Goal: Task Accomplishment & Management: Use online tool/utility

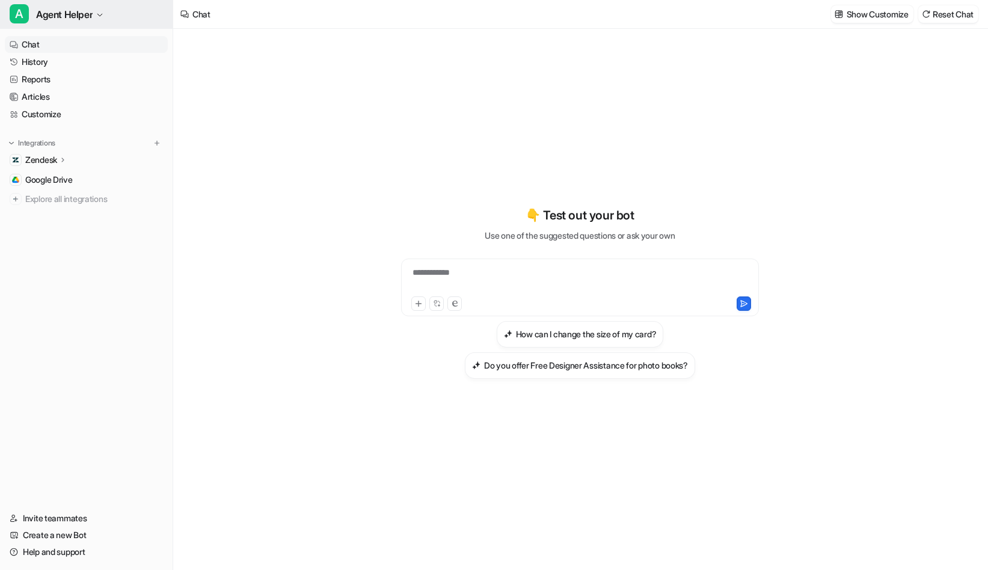
click at [78, 14] on span "Agent Helper" at bounding box center [64, 14] width 57 height 17
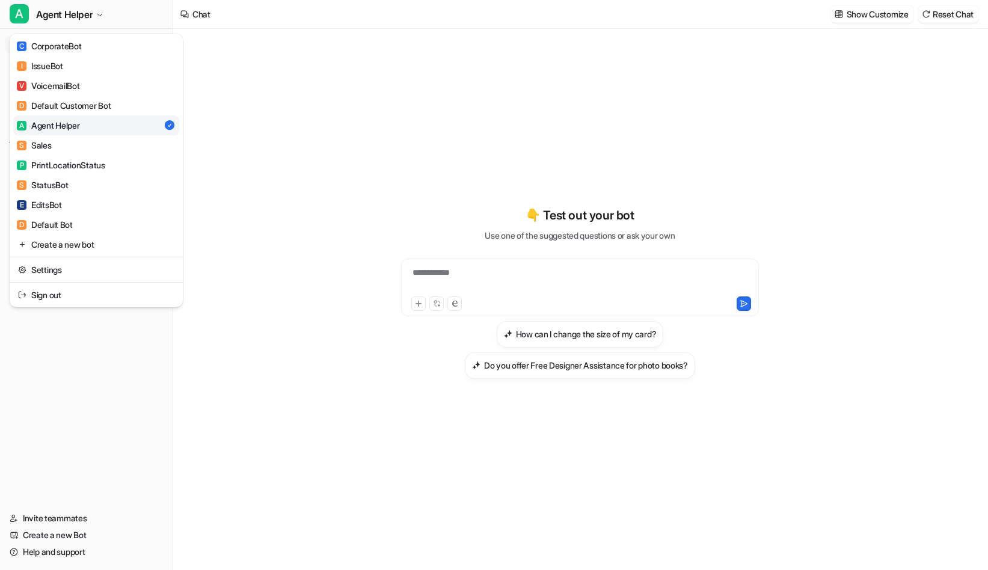
click at [93, 379] on div "A Agent Helper C CorporateBot I IssueBot V VoicemailBot D Default Customer Bot …" at bounding box center [86, 285] width 173 height 570
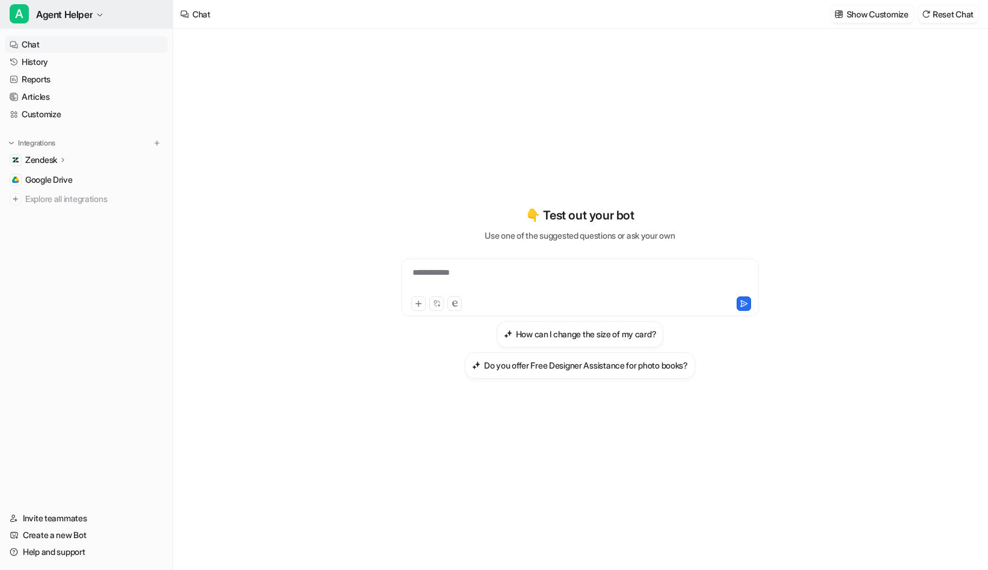
click at [77, 12] on span "Agent Helper" at bounding box center [64, 14] width 57 height 17
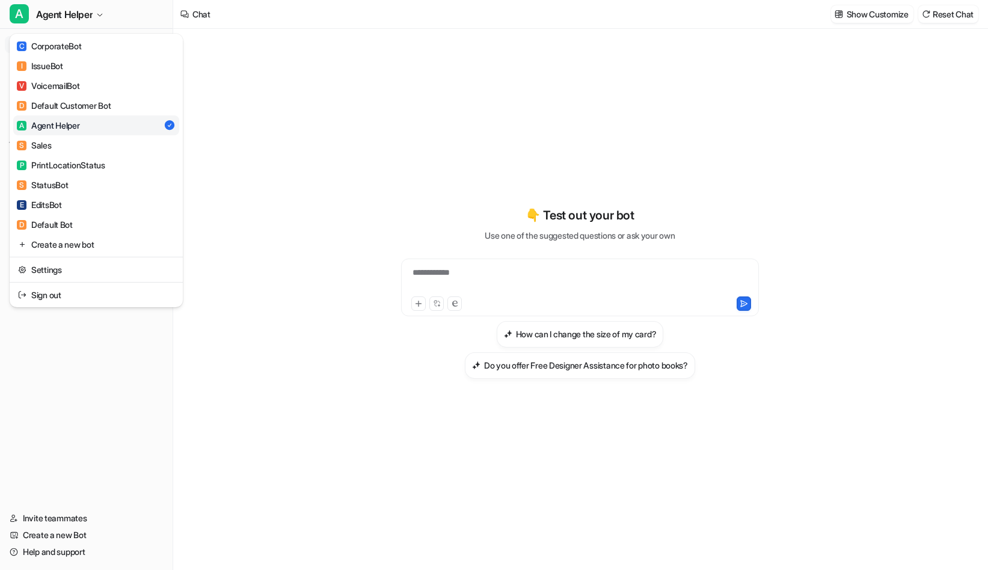
click at [119, 409] on div "A Agent Helper C CorporateBot I IssueBot V VoicemailBot D Default Customer Bot …" at bounding box center [86, 285] width 173 height 570
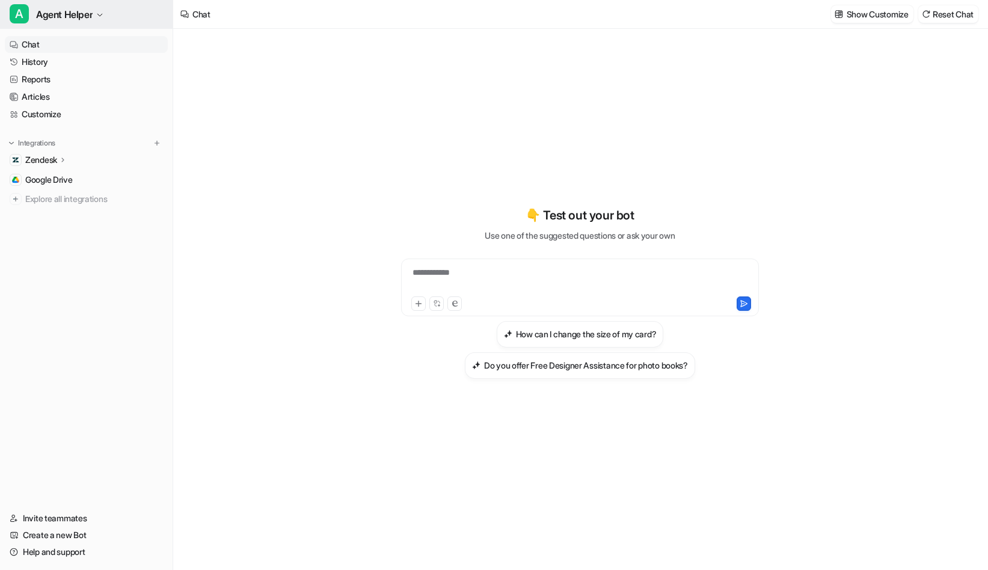
click at [69, 11] on span "Agent Helper" at bounding box center [64, 14] width 57 height 17
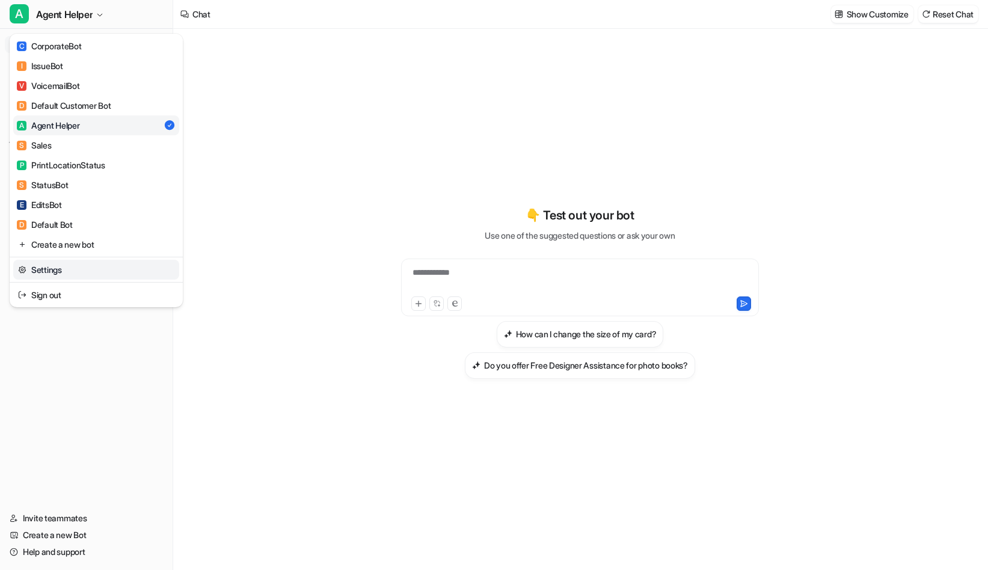
click at [75, 265] on link "Settings" at bounding box center [96, 270] width 166 height 20
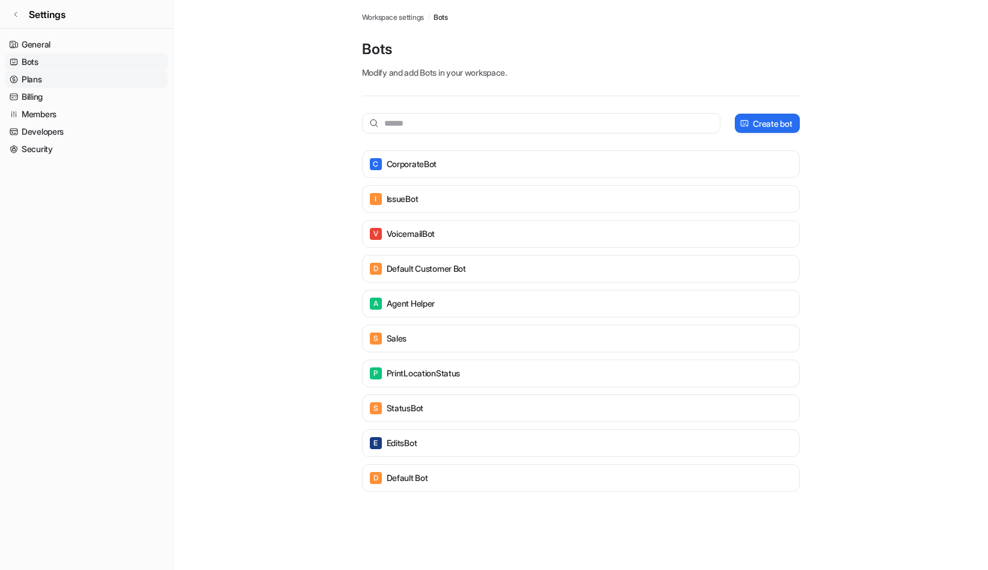
click at [34, 80] on link "Plans" at bounding box center [86, 79] width 163 height 17
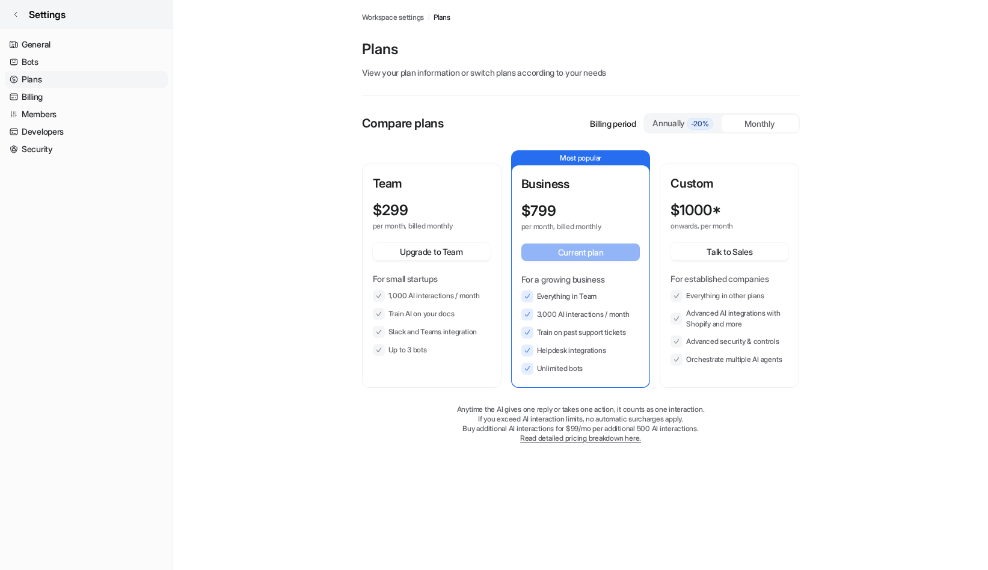
click at [20, 14] on link "Settings" at bounding box center [86, 14] width 173 height 29
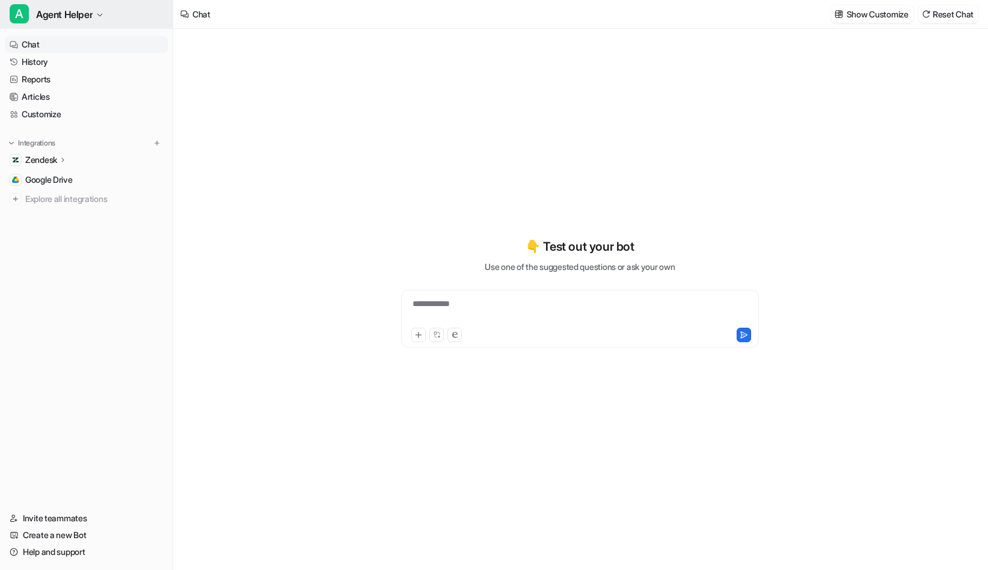
click at [103, 16] on icon "button" at bounding box center [99, 14] width 7 height 7
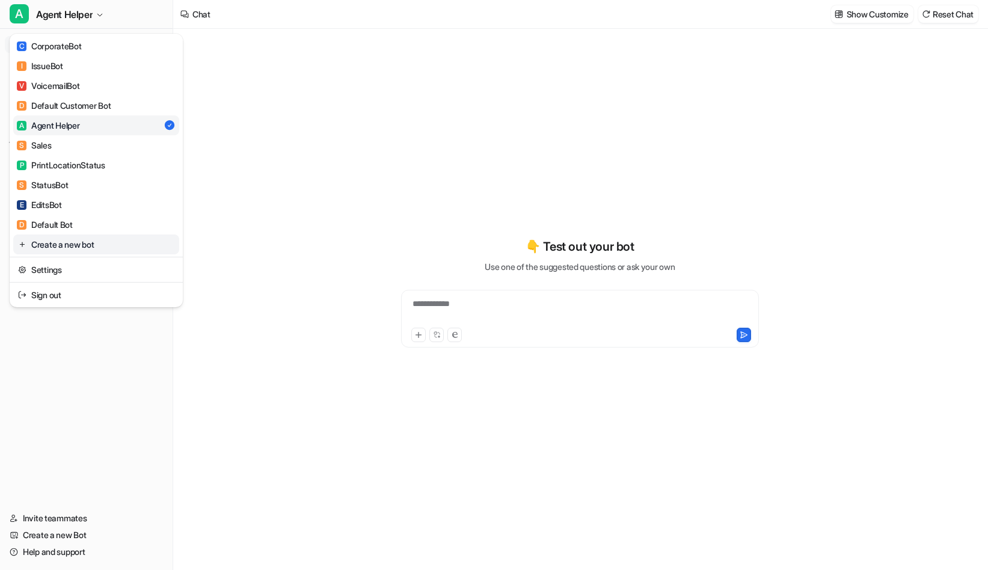
click at [81, 237] on link "Create a new bot" at bounding box center [96, 244] width 166 height 20
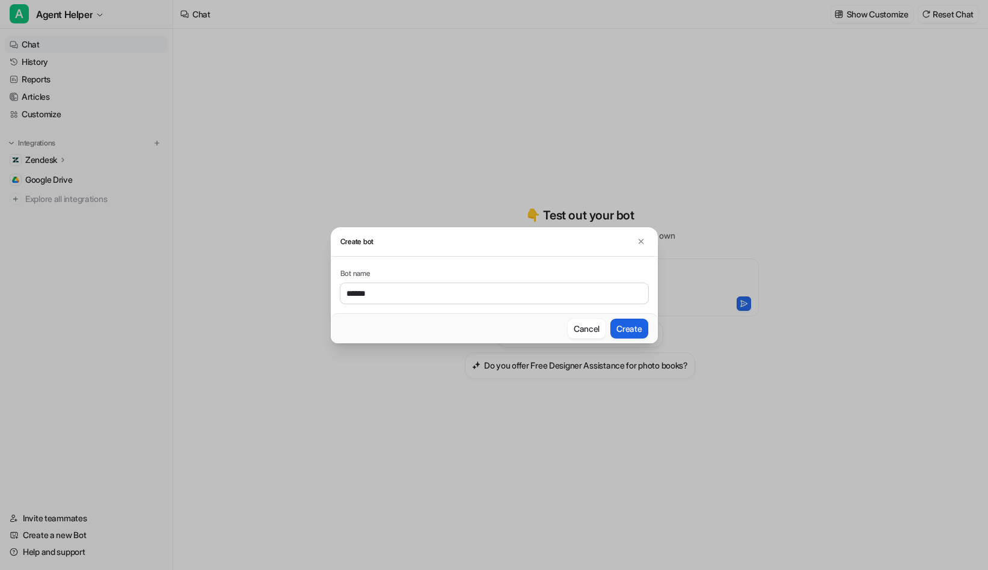
type input "******"
click at [624, 328] on button "Create" at bounding box center [628, 329] width 37 height 20
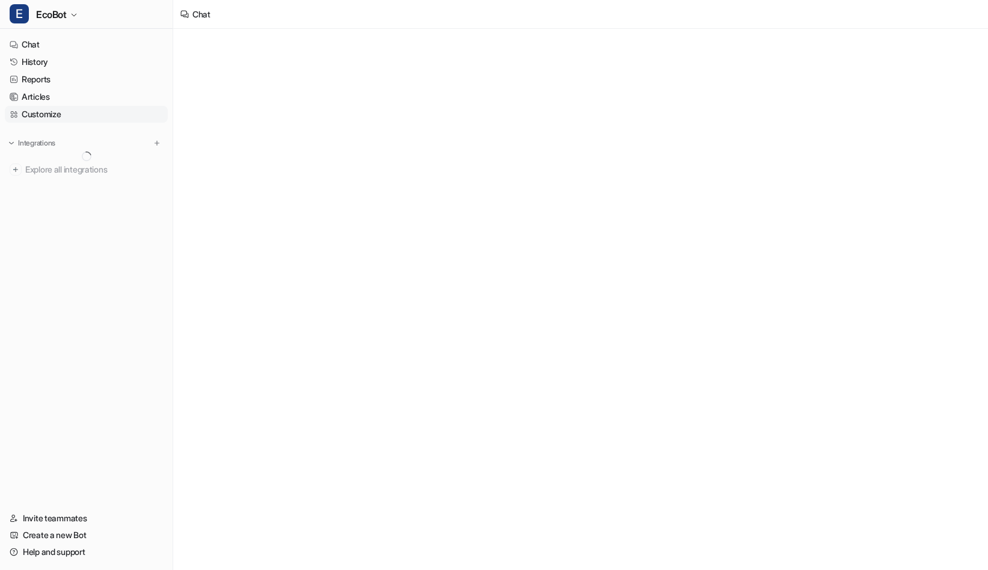
click at [52, 109] on link "Customize" at bounding box center [86, 114] width 163 height 17
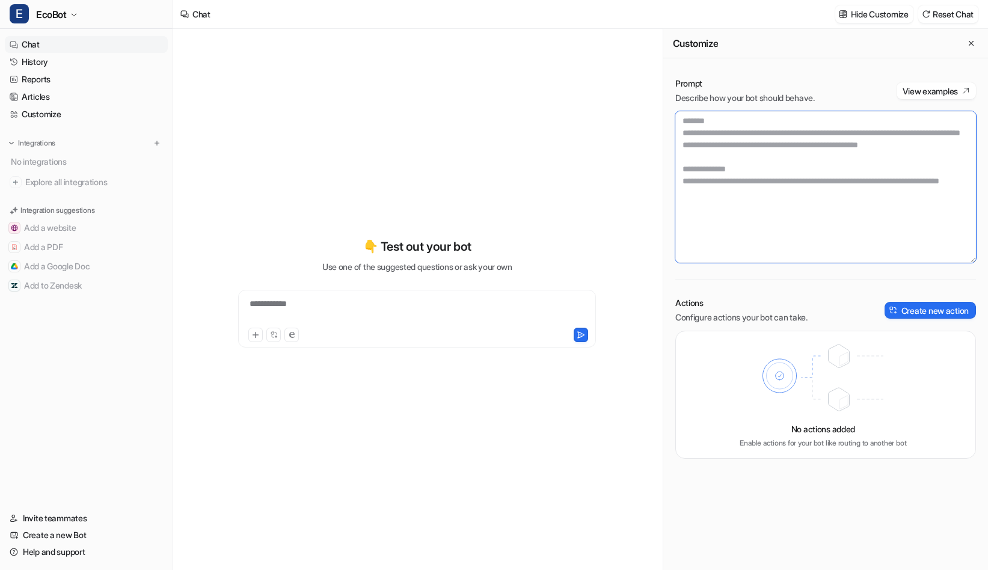
click at [863, 158] on textarea at bounding box center [825, 187] width 301 height 152
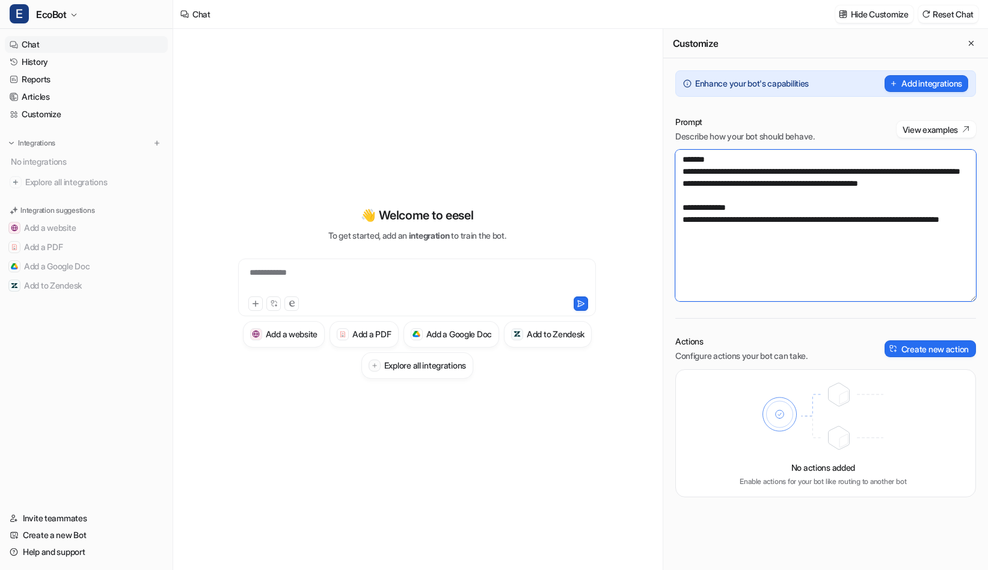
paste textarea "**********"
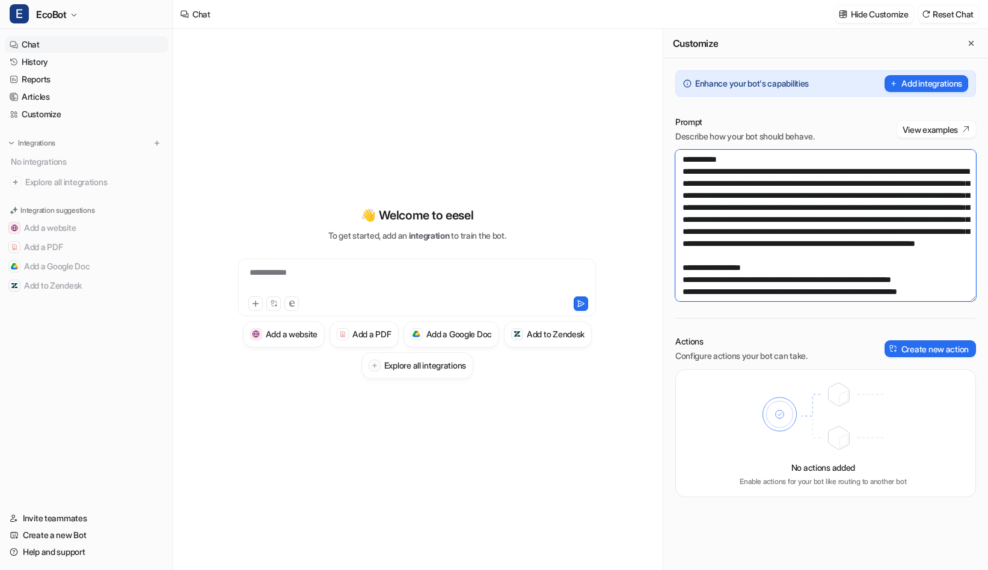
scroll to position [2040, 0]
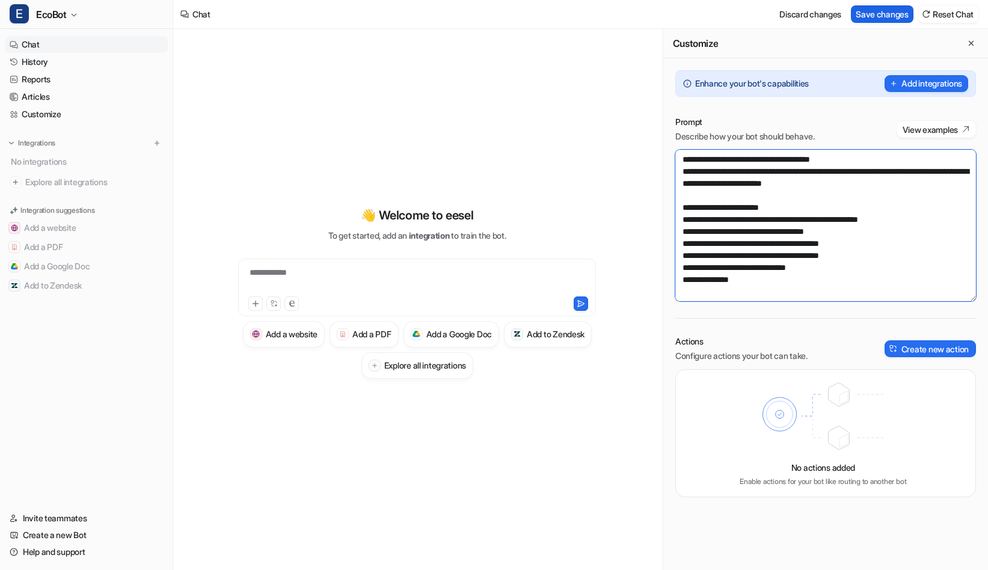
type textarea "**********"
click at [880, 20] on button "Save changes" at bounding box center [882, 13] width 63 height 17
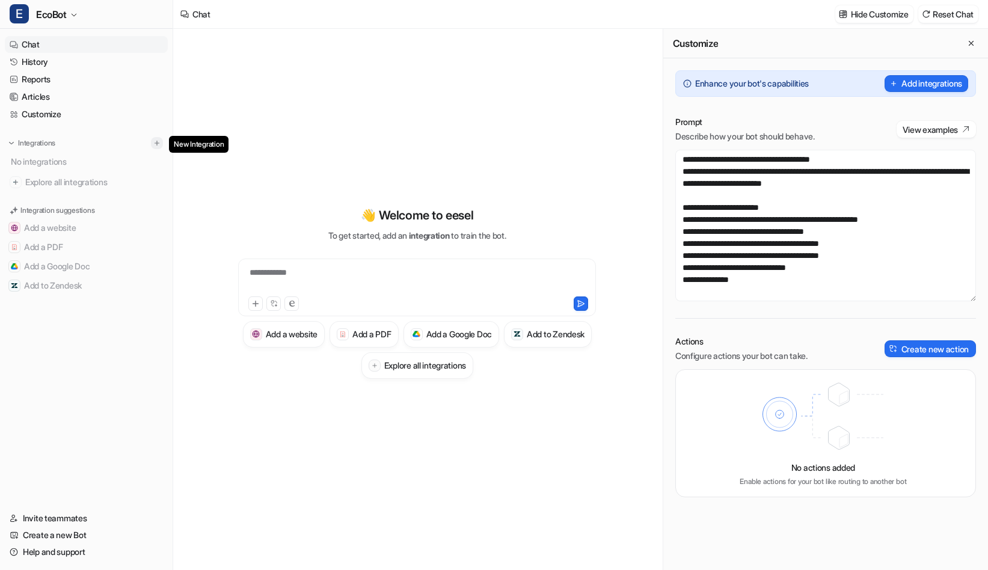
click at [157, 141] on img at bounding box center [157, 143] width 8 height 8
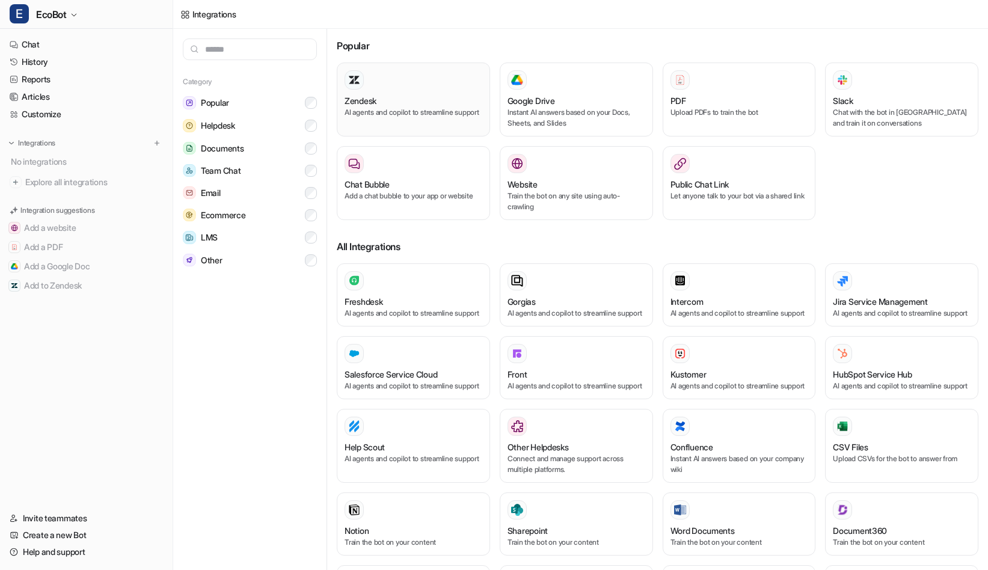
click at [363, 97] on h3 "Zendesk" at bounding box center [361, 100] width 32 height 13
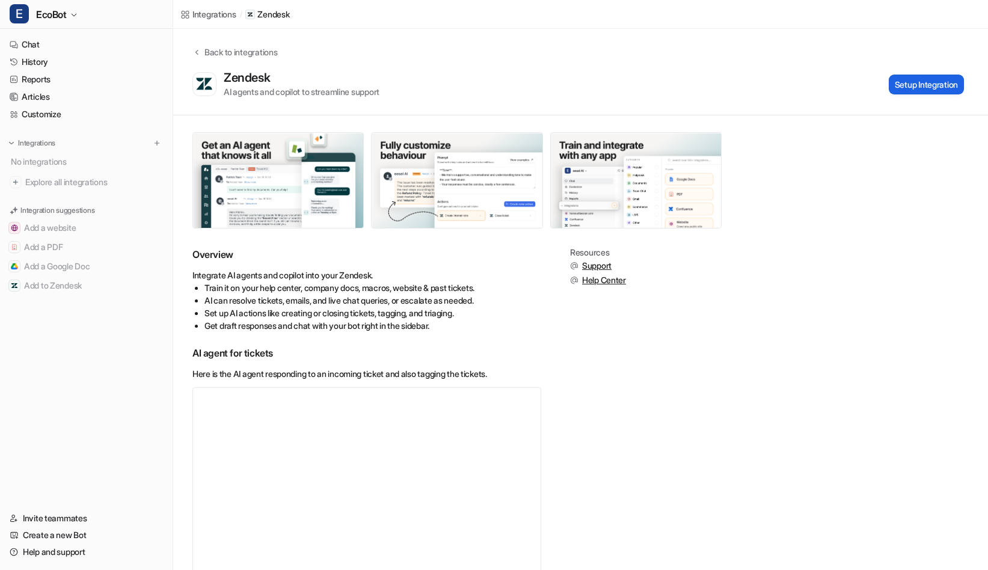
click at [918, 85] on button "Setup Integration" at bounding box center [926, 85] width 75 height 20
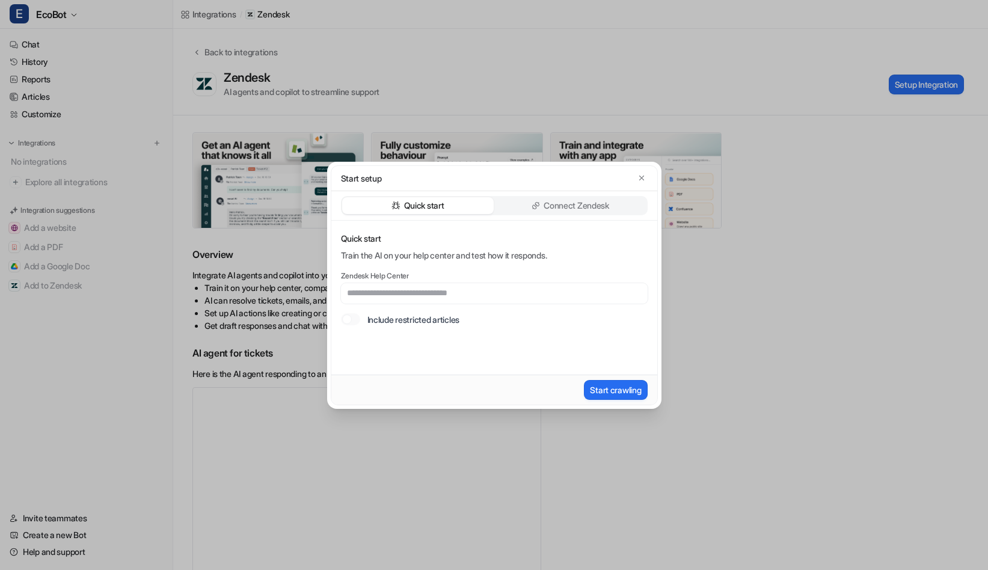
click at [594, 197] on div "Connect Zendesk" at bounding box center [571, 205] width 152 height 17
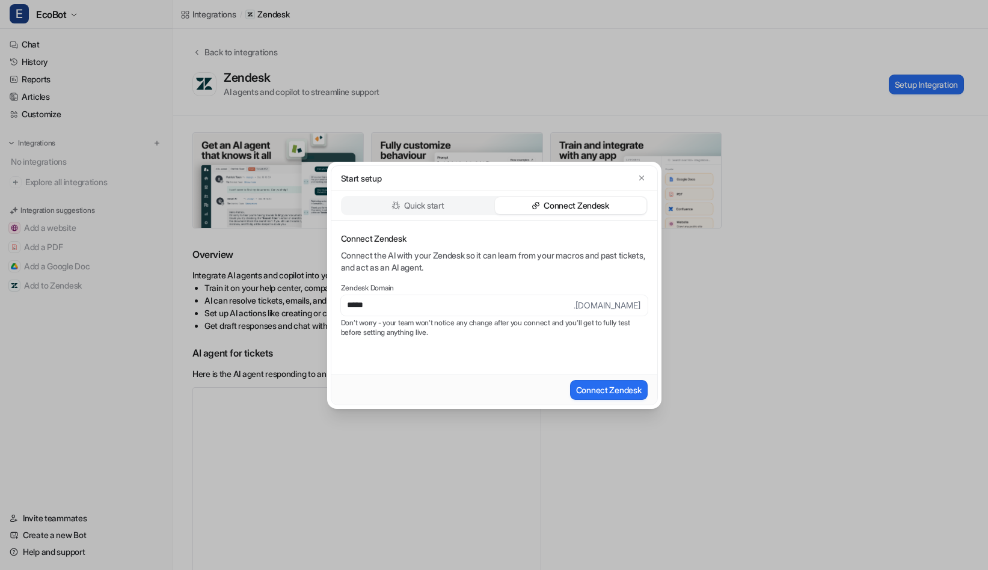
type input "**********"
click at [622, 387] on button "Connect Zendesk" at bounding box center [609, 390] width 78 height 20
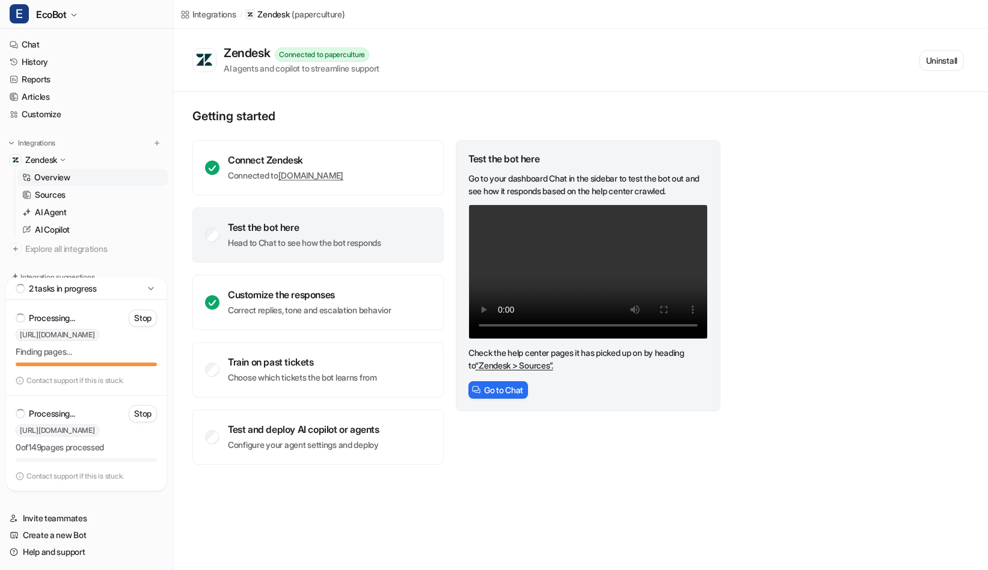
click at [447, 489] on div "Integrations / Zendesk ( paperculture ) Zendesk Connected to paperculture AI ag…" at bounding box center [494, 285] width 988 height 570
click at [67, 186] on link "Sources" at bounding box center [92, 194] width 150 height 17
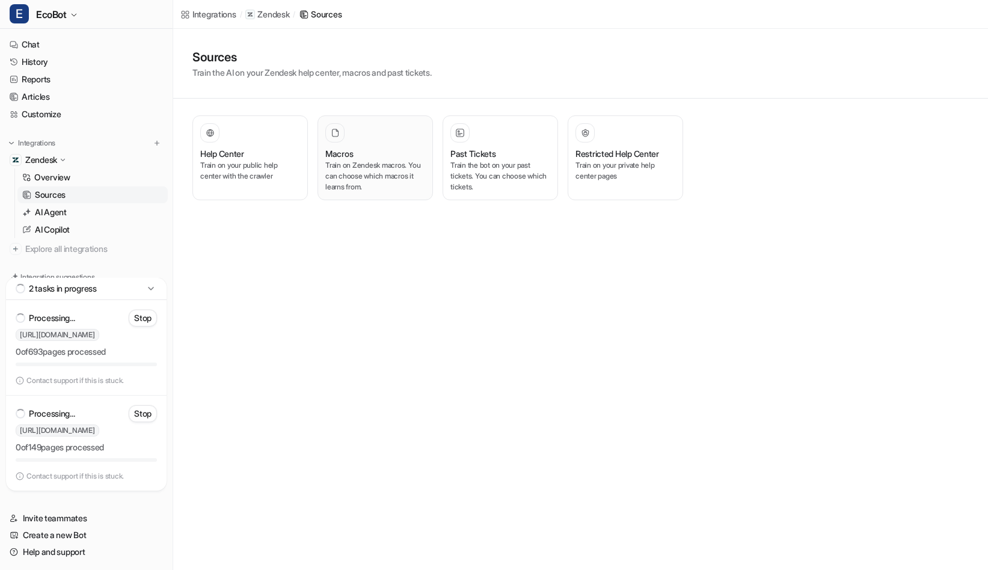
click at [382, 173] on p "Train on Zendesk macros. You can choose which macros it learns from." at bounding box center [375, 176] width 100 height 32
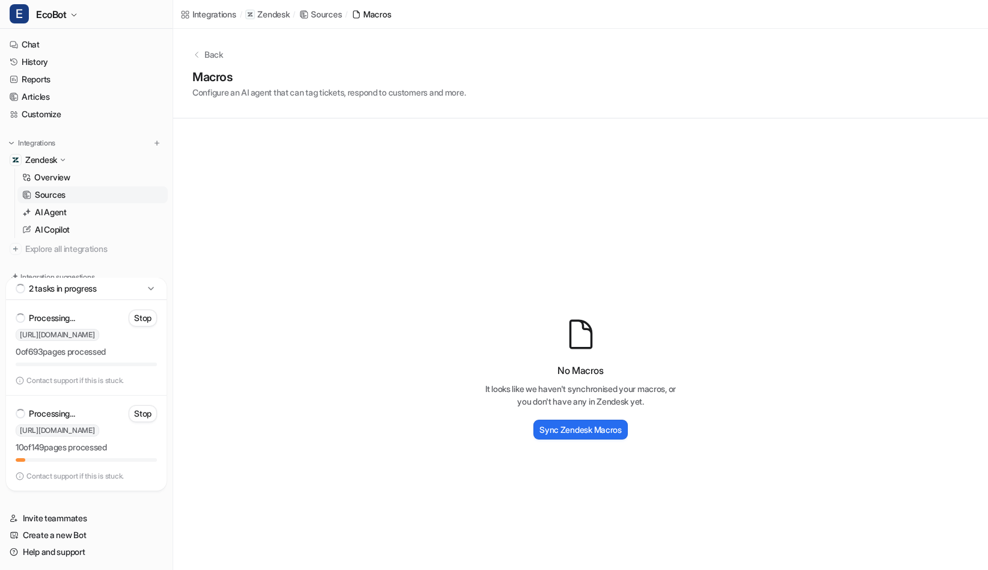
click at [149, 285] on icon at bounding box center [151, 289] width 12 height 12
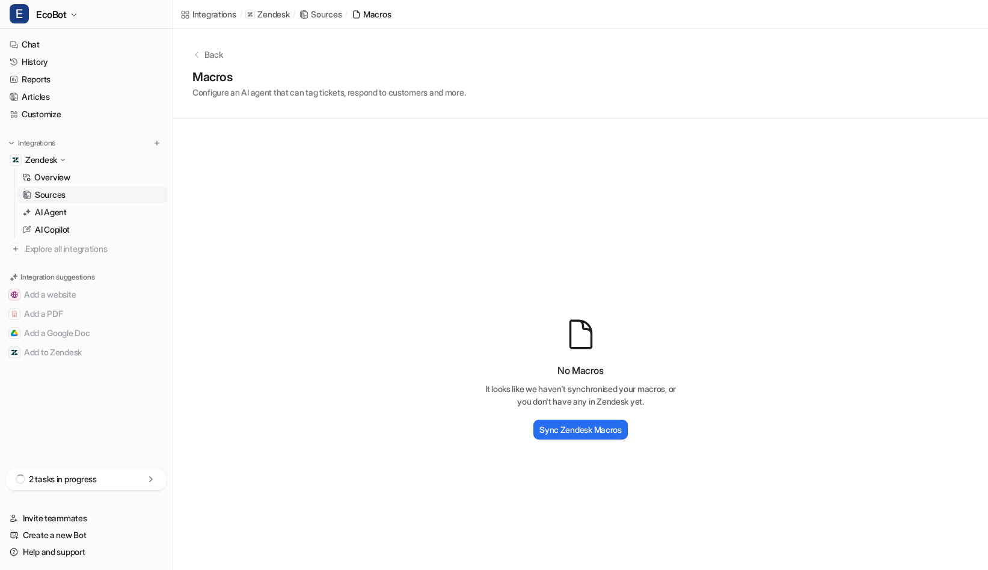
click at [205, 54] on p "Back" at bounding box center [213, 54] width 19 height 13
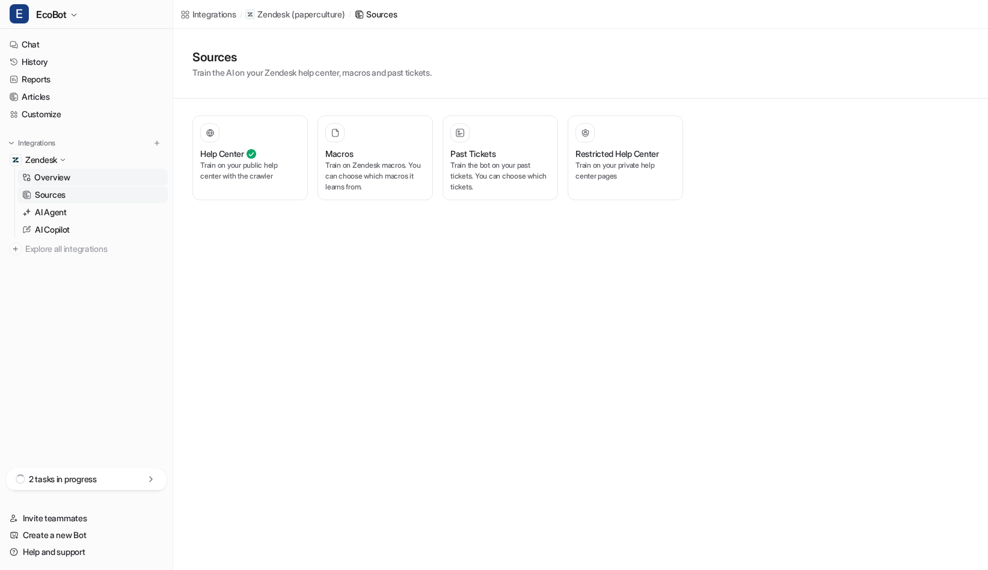
click at [60, 171] on p "Overview" at bounding box center [52, 177] width 36 height 12
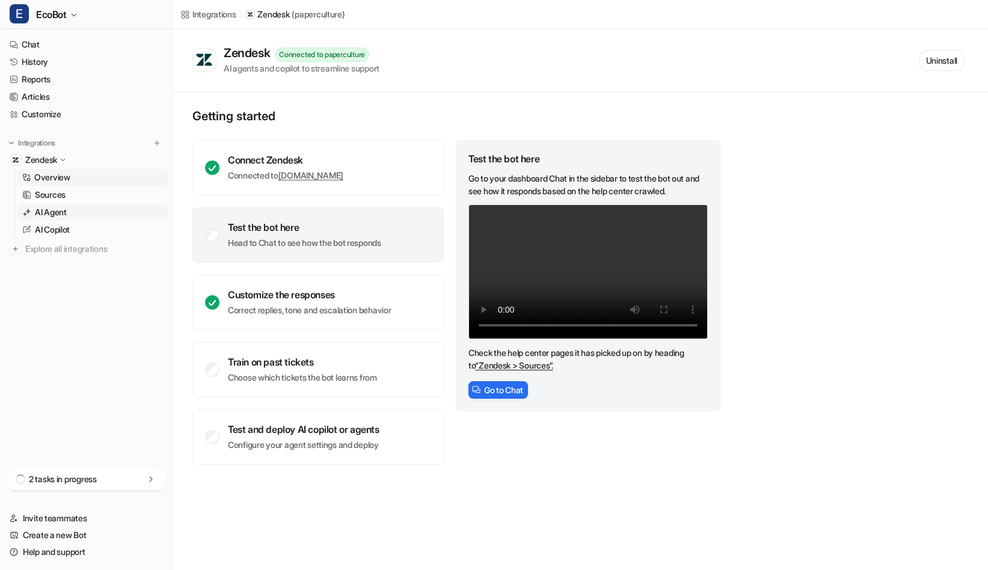
click at [57, 209] on p "AI Agent" at bounding box center [51, 212] width 32 height 12
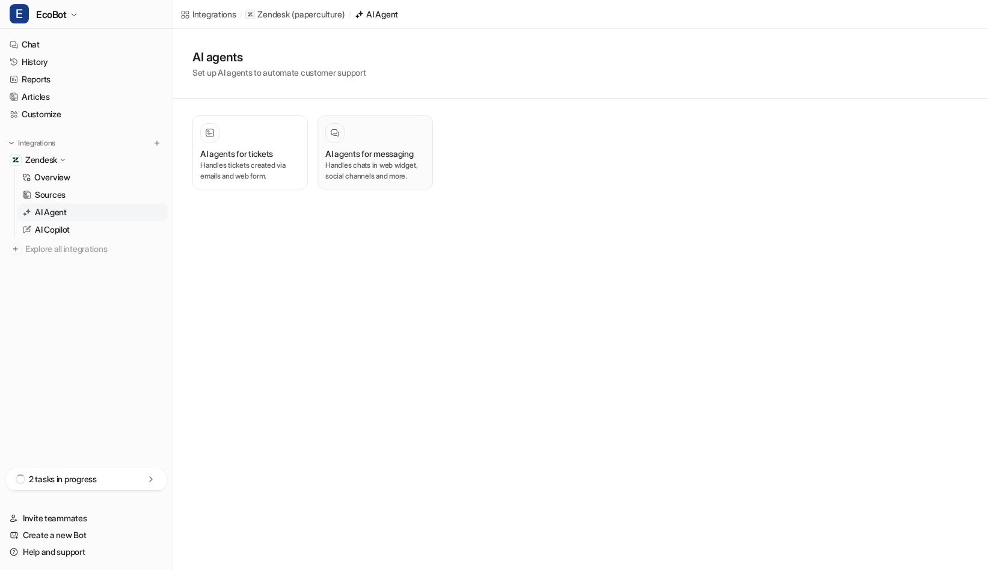
click at [400, 157] on h3 "AI agents for messaging" at bounding box center [369, 153] width 88 height 13
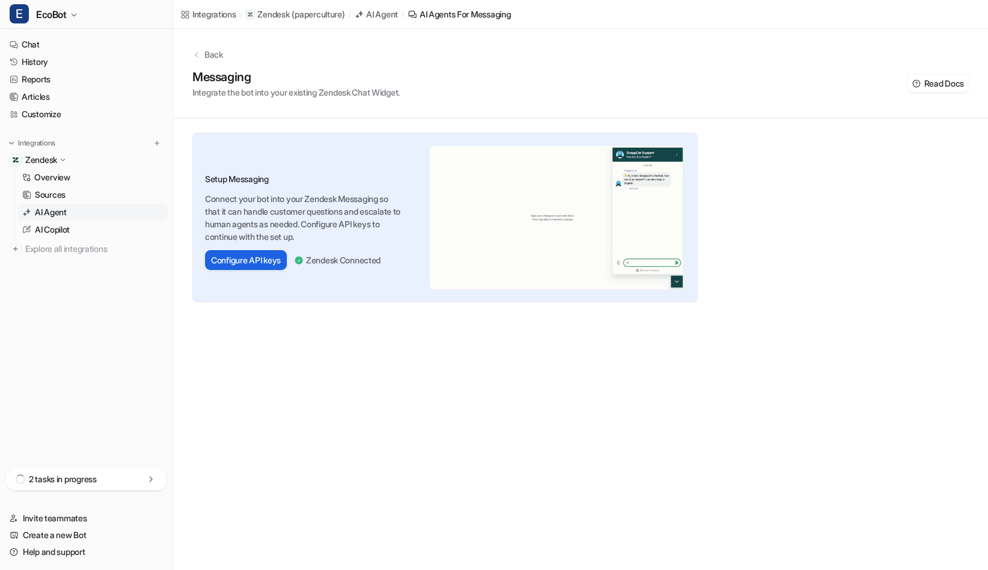
click at [230, 254] on button "Configure API keys" at bounding box center [246, 260] width 82 height 20
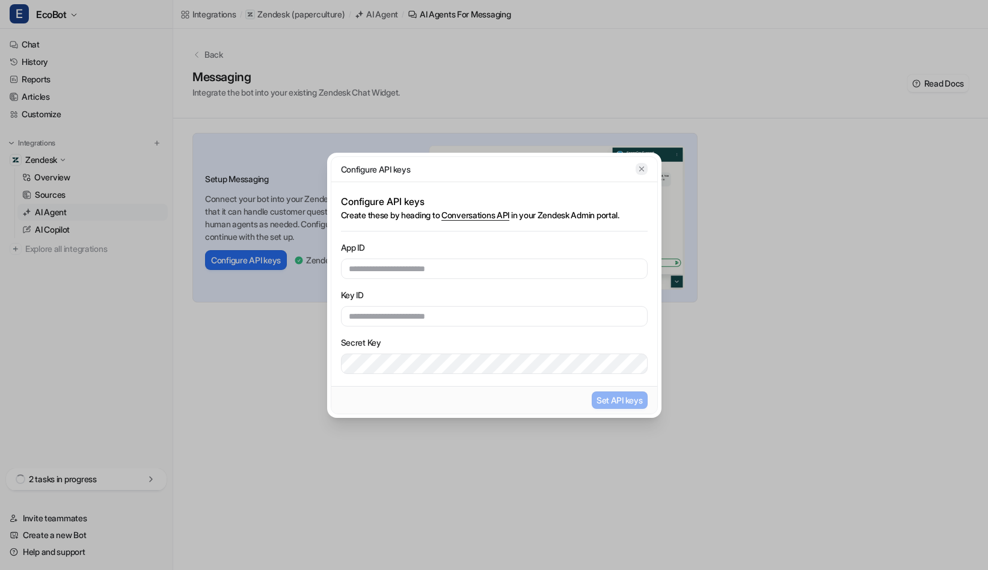
click at [643, 173] on button "button" at bounding box center [642, 169] width 12 height 12
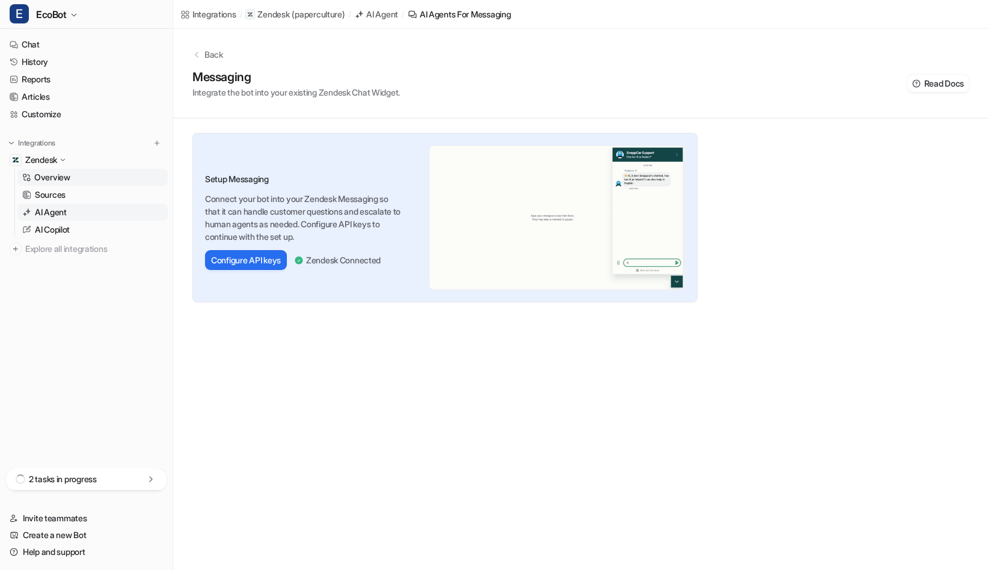
click at [57, 176] on p "Overview" at bounding box center [52, 177] width 36 height 12
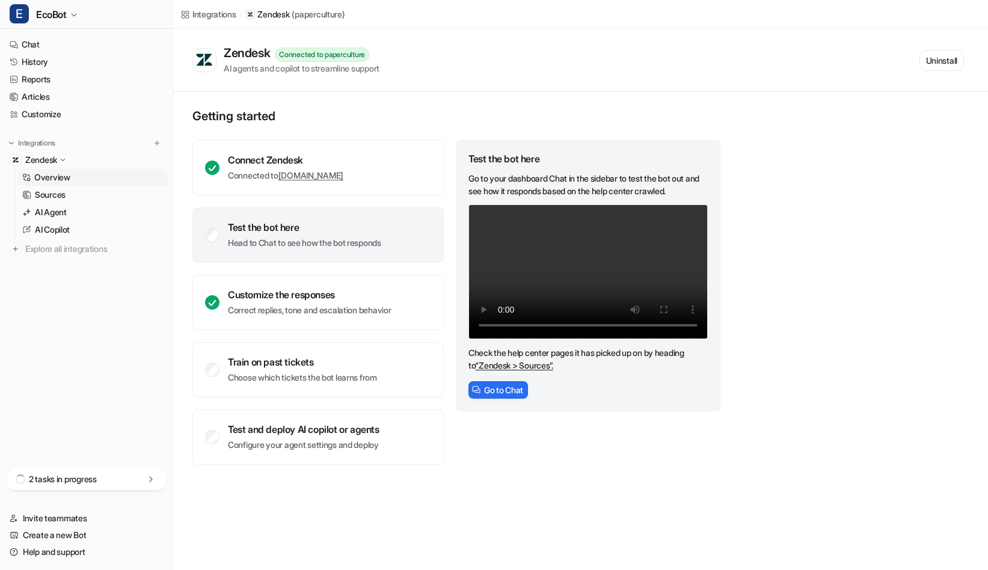
click at [353, 237] on p "Head to Chat to see how the bot responds" at bounding box center [304, 243] width 153 height 12
click at [504, 393] on button "Go to Chat" at bounding box center [498, 389] width 60 height 17
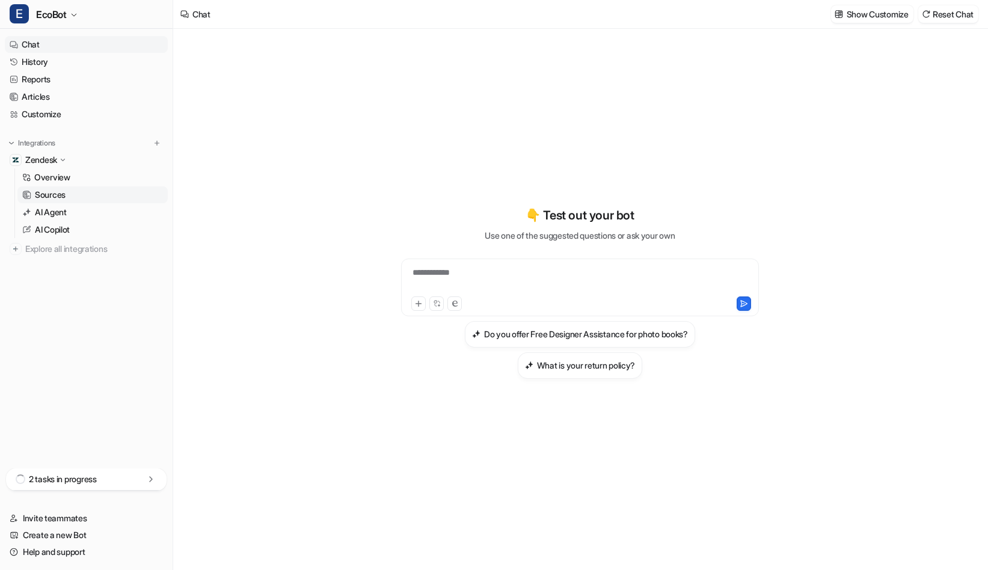
click at [57, 189] on p "Sources" at bounding box center [50, 195] width 31 height 12
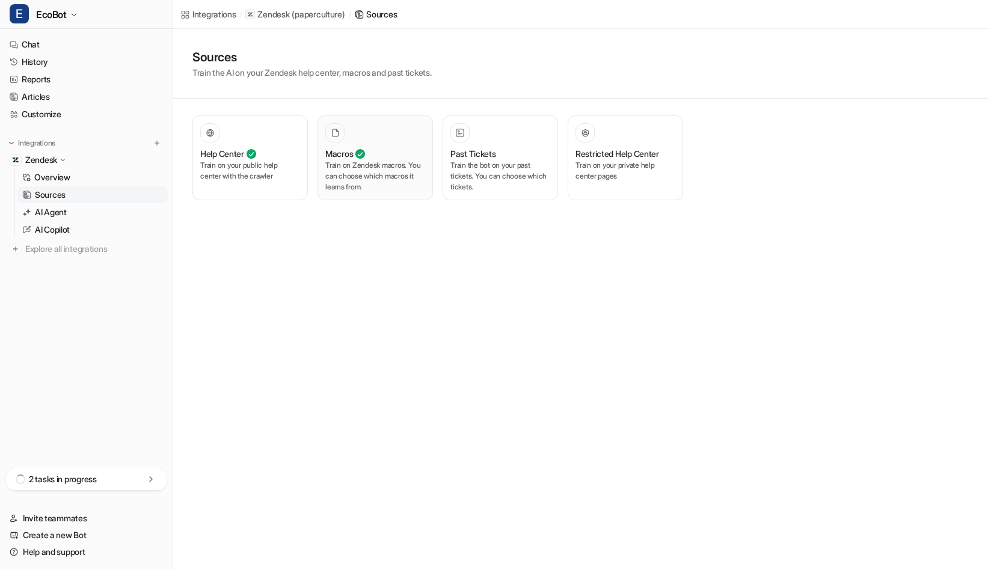
click at [379, 146] on div "Macros Train on Zendesk macros. You can choose which macros it learns from." at bounding box center [375, 157] width 100 height 69
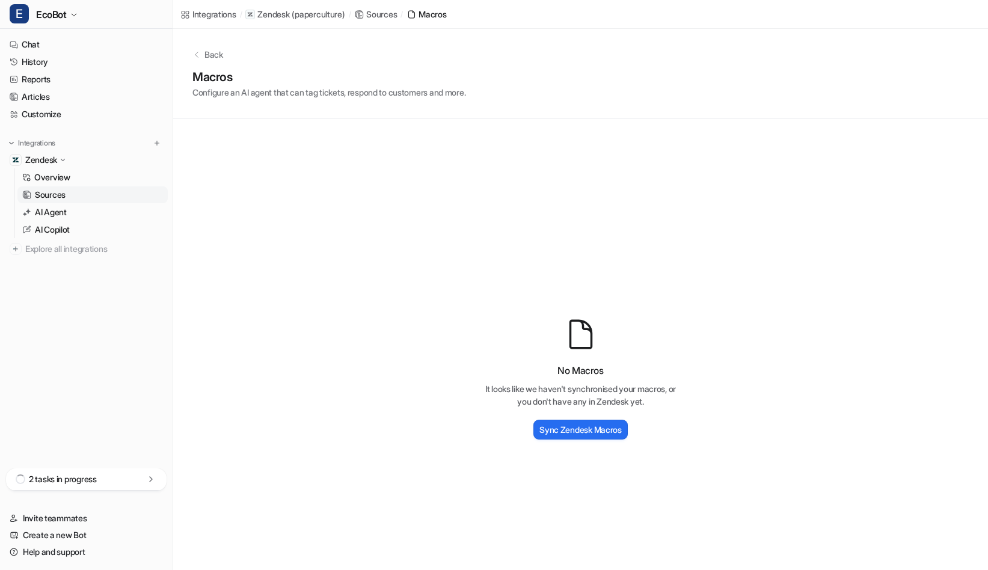
click at [388, 11] on div "Sources" at bounding box center [381, 14] width 31 height 13
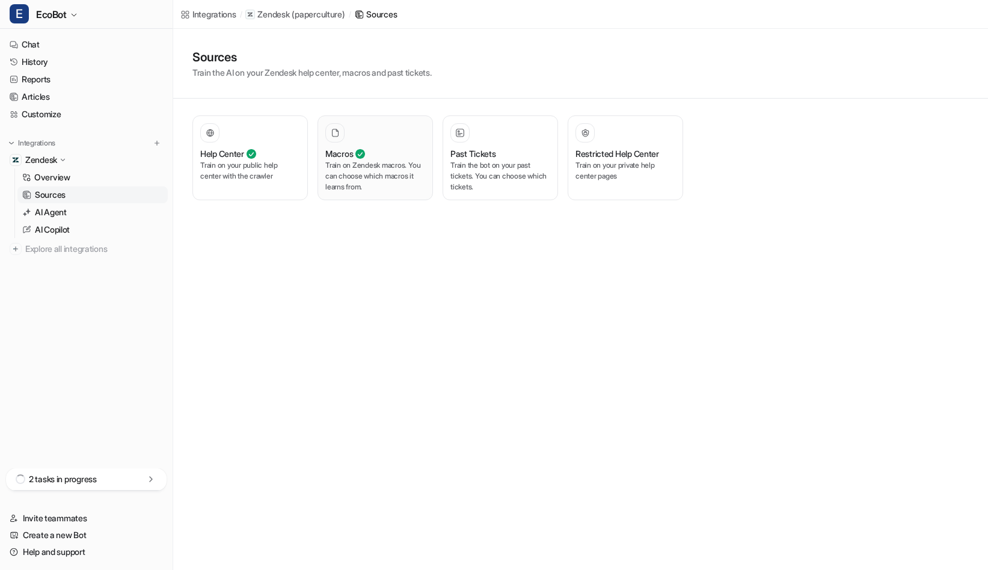
click at [382, 179] on p "Train on Zendesk macros. You can choose which macros it learns from." at bounding box center [375, 176] width 100 height 32
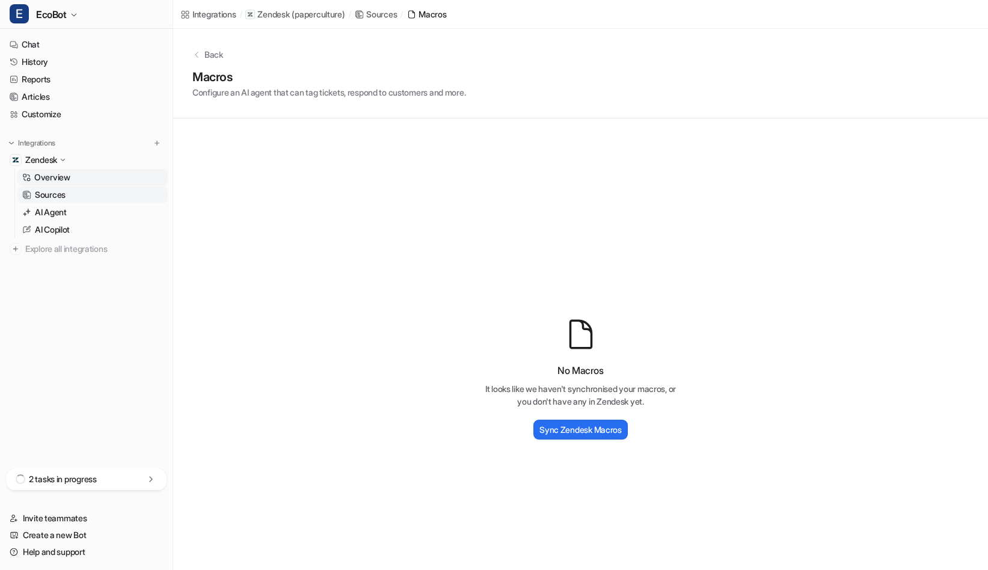
click at [73, 172] on link "Overview" at bounding box center [92, 177] width 150 height 17
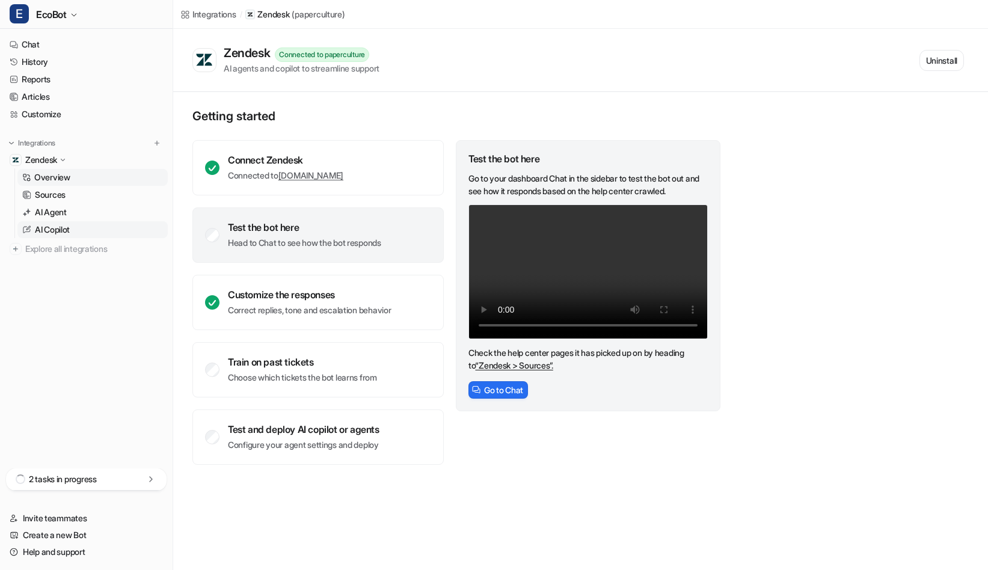
click at [77, 227] on link "AI Copilot" at bounding box center [92, 229] width 150 height 17
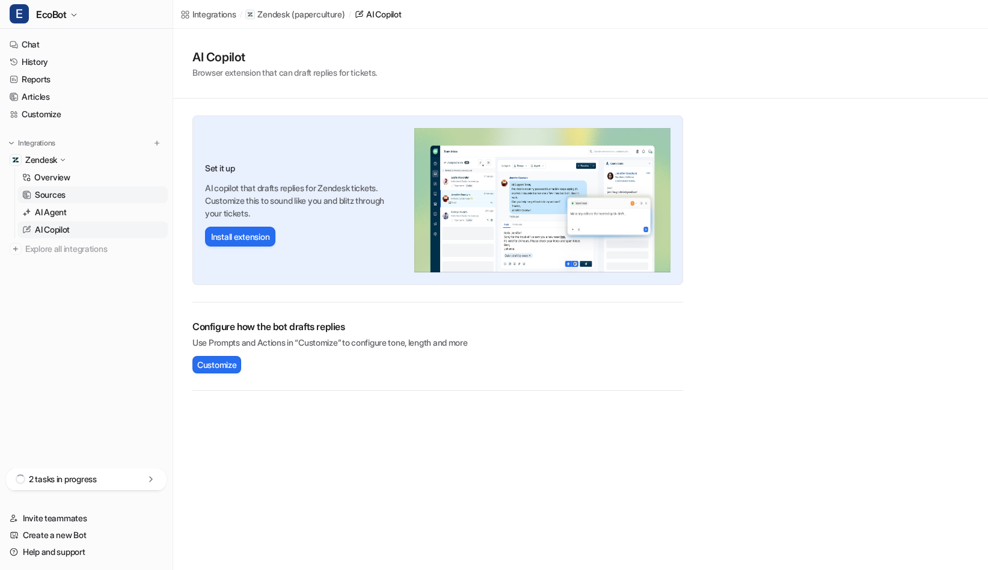
click at [72, 188] on link "Sources" at bounding box center [92, 194] width 150 height 17
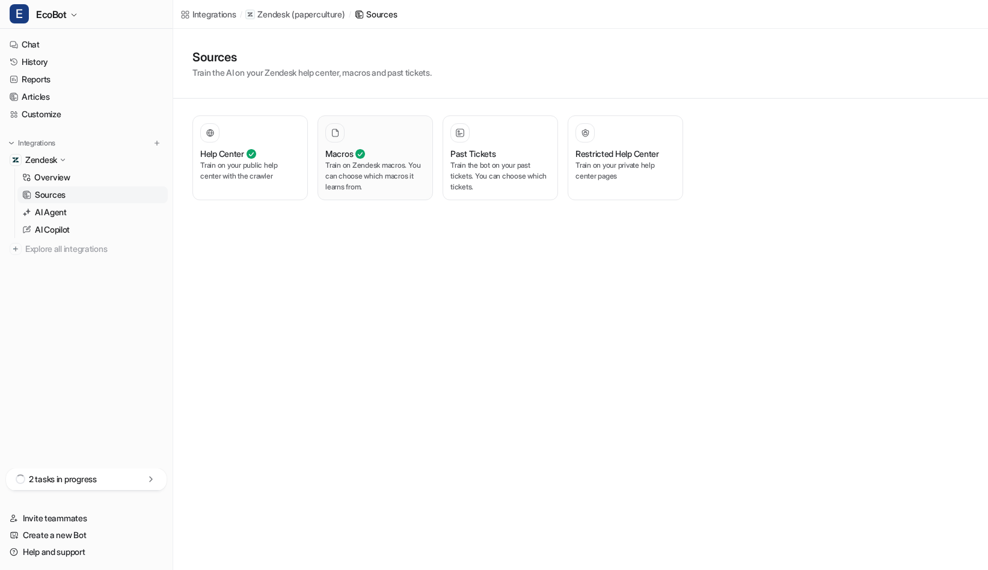
click at [402, 173] on p "Train on Zendesk macros. You can choose which macros it learns from." at bounding box center [375, 176] width 100 height 32
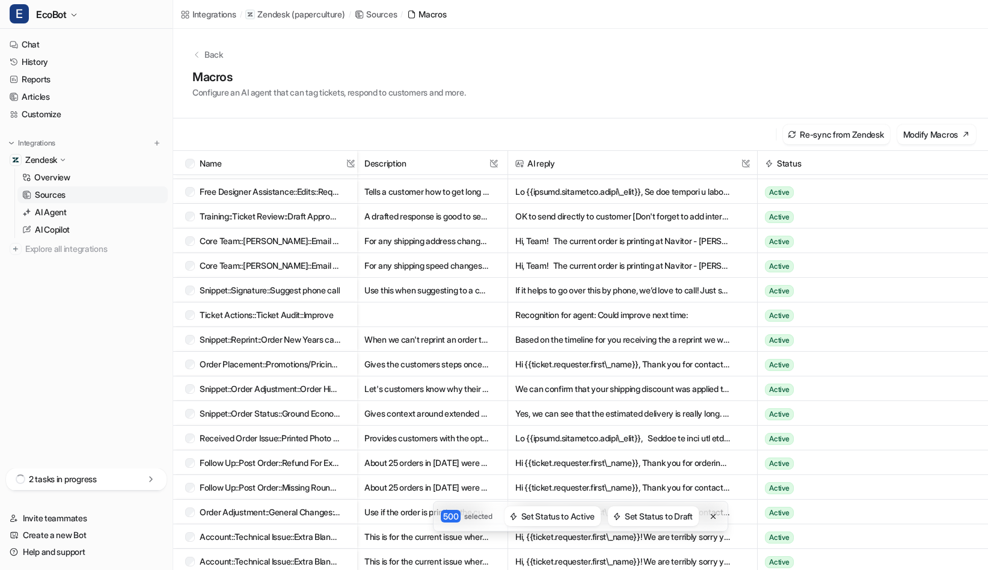
scroll to position [747, 0]
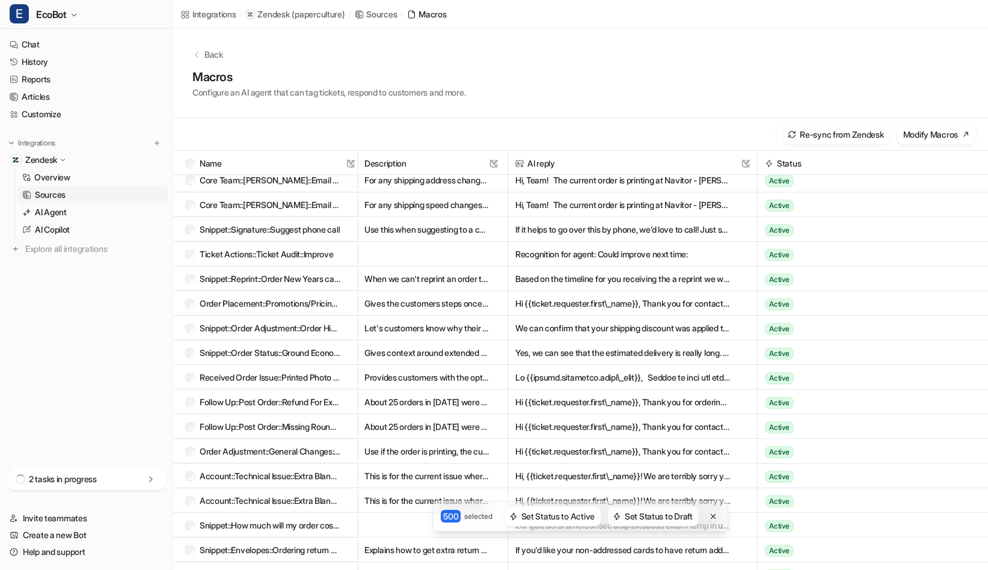
click at [649, 517] on button "Set Status to Draft" at bounding box center [653, 516] width 91 height 20
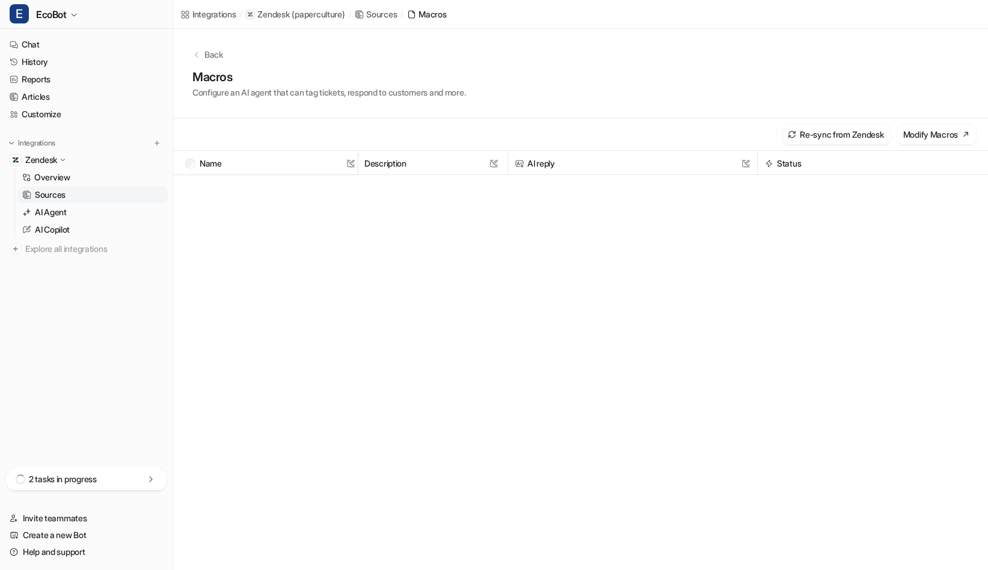
scroll to position [0, 0]
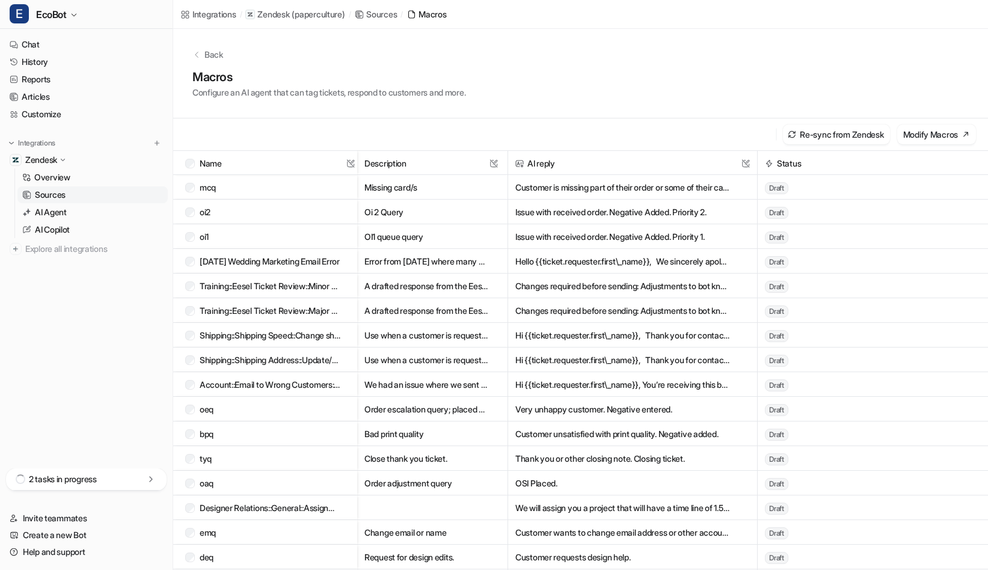
click at [378, 14] on div "Sources" at bounding box center [381, 14] width 31 height 13
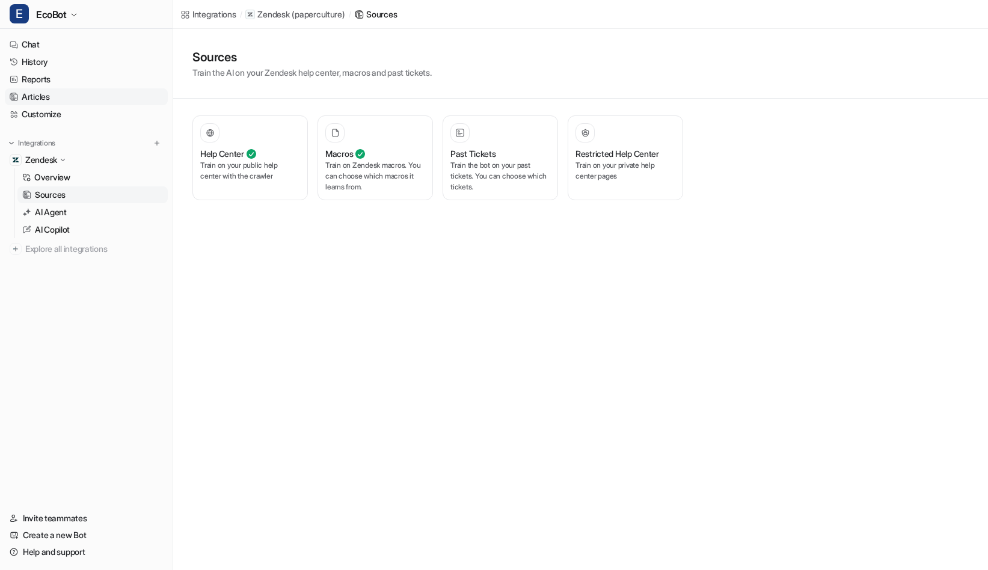
click at [40, 94] on link "Articles" at bounding box center [86, 96] width 163 height 17
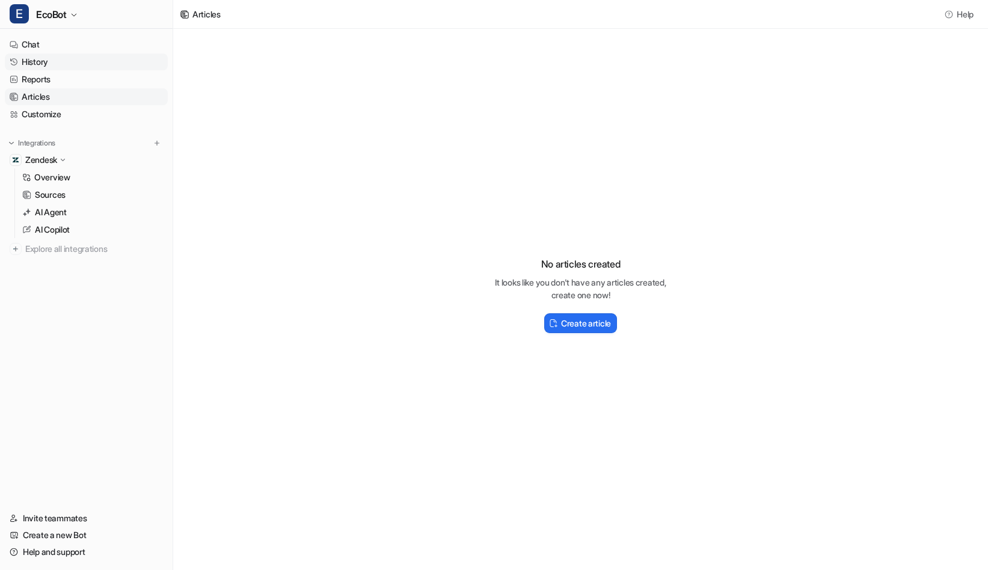
click at [38, 70] on link "History" at bounding box center [86, 62] width 163 height 17
click at [38, 44] on link "Chat" at bounding box center [86, 44] width 163 height 17
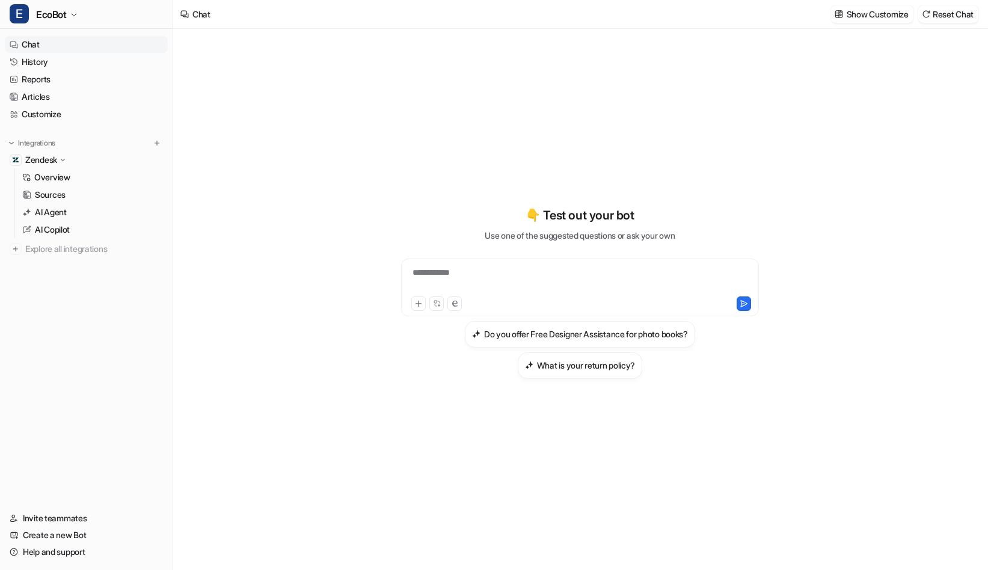
click at [544, 288] on div "**********" at bounding box center [580, 280] width 352 height 28
click at [575, 372] on button "What is your return policy?" at bounding box center [580, 365] width 124 height 26
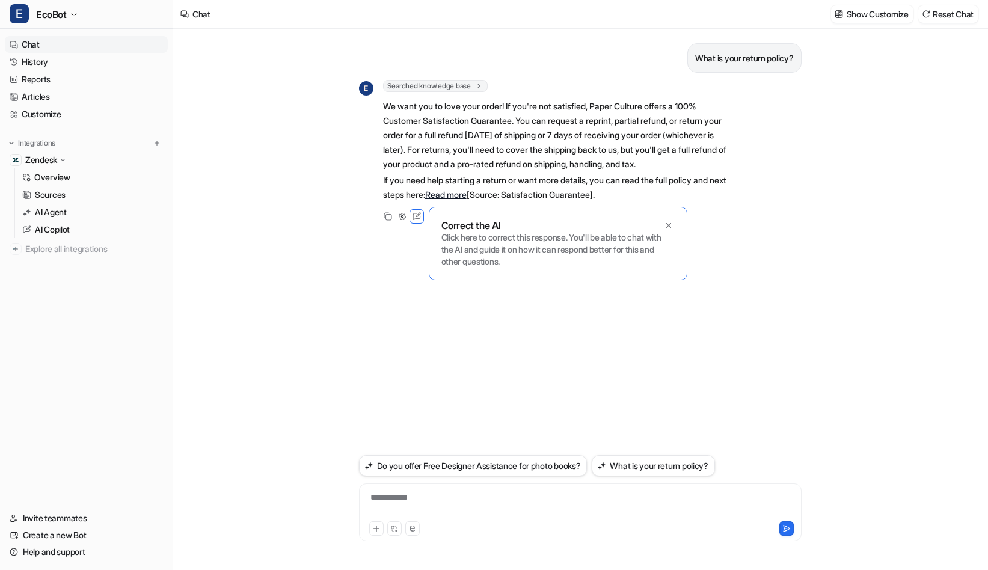
click at [34, 45] on link "Chat" at bounding box center [86, 44] width 163 height 17
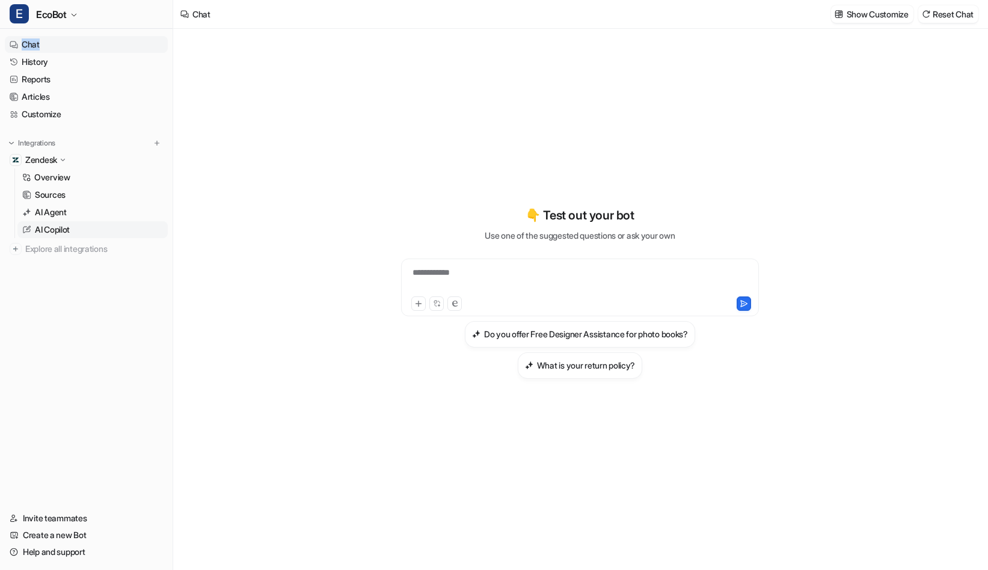
click at [66, 234] on p "AI Copilot" at bounding box center [52, 230] width 35 height 12
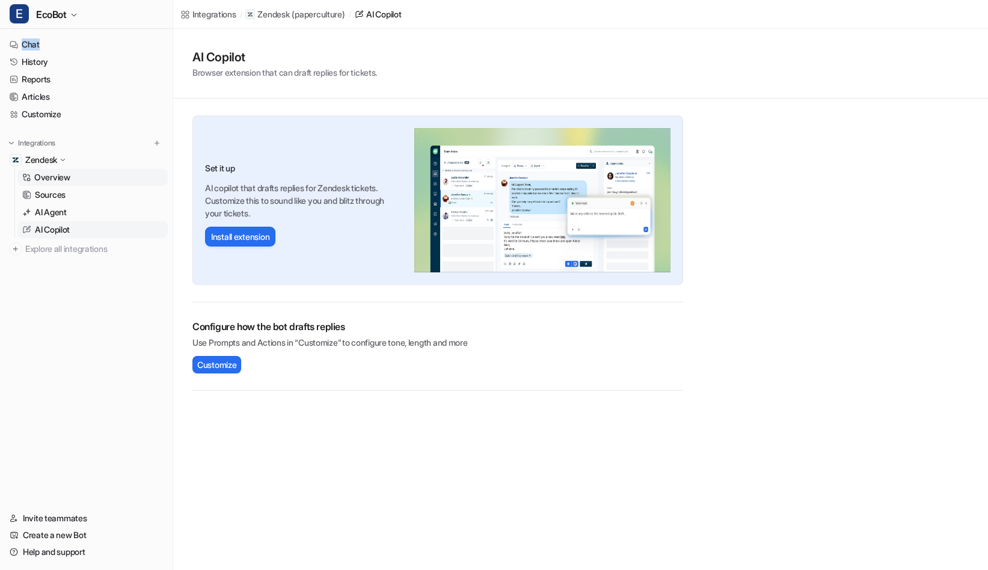
click at [58, 179] on p "Overview" at bounding box center [52, 177] width 36 height 12
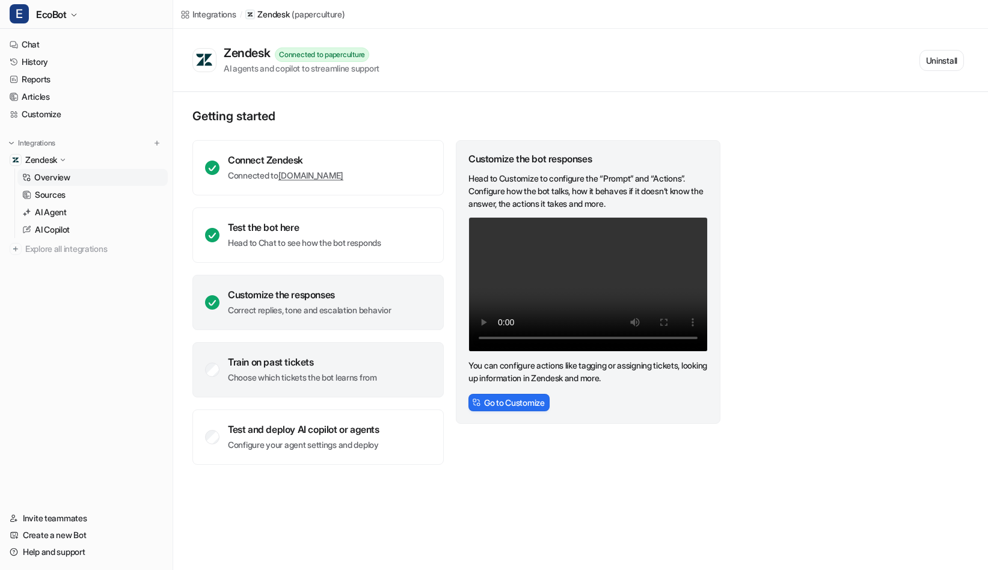
click at [351, 363] on div "Train on past tickets" at bounding box center [302, 362] width 149 height 12
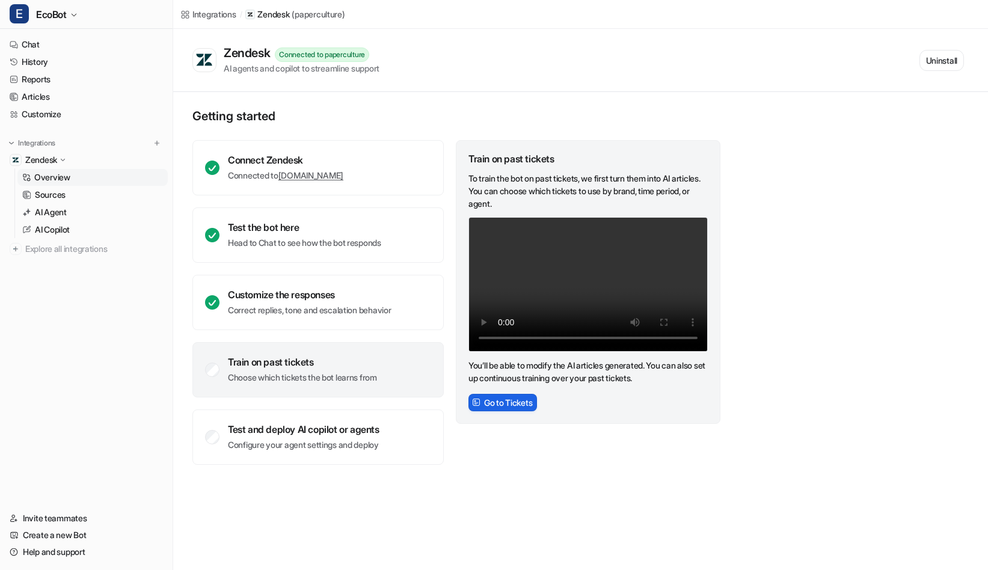
click at [537, 406] on button "Go to Tickets" at bounding box center [502, 402] width 69 height 17
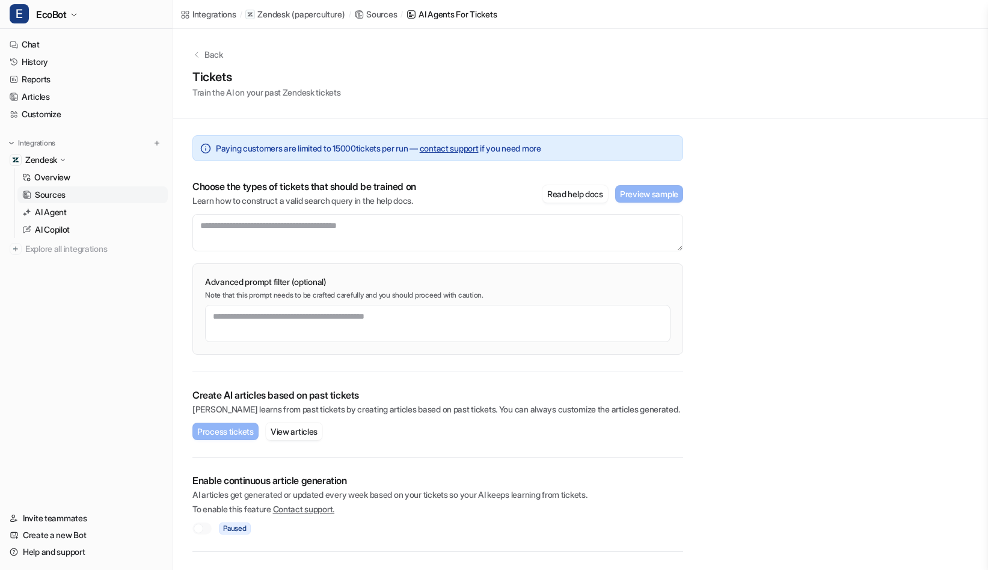
click at [402, 211] on div "Choose the types of tickets that should be trained on Learn how to construct a …" at bounding box center [437, 215] width 491 height 71
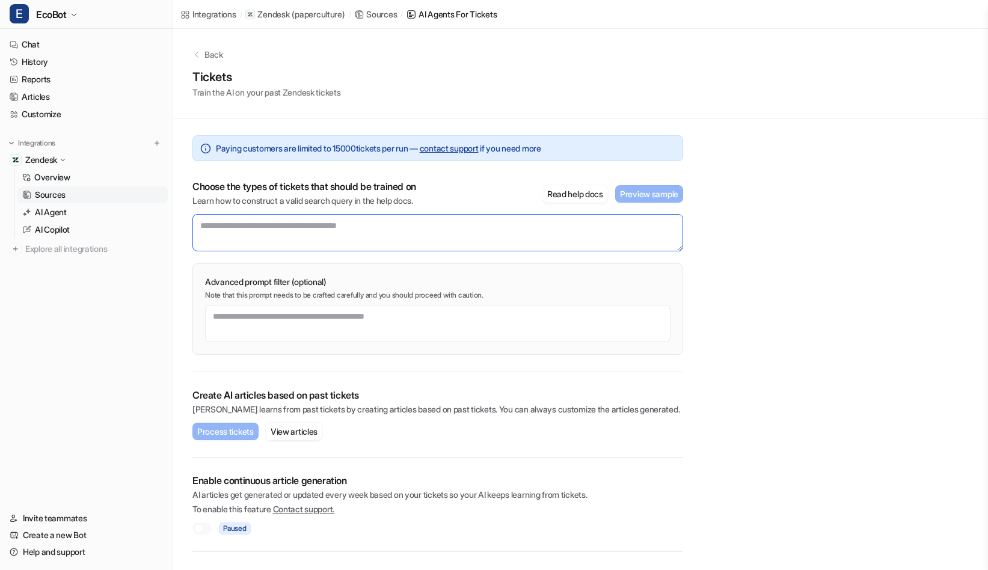
click at [405, 225] on textarea at bounding box center [437, 232] width 491 height 37
paste textarea "**********"
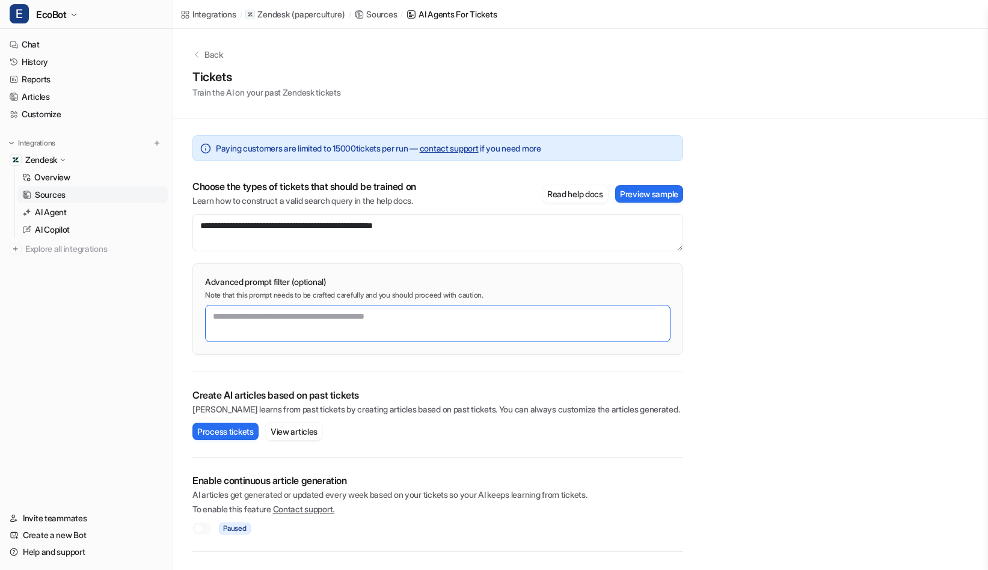
click at [369, 318] on textarea at bounding box center [437, 323] width 465 height 37
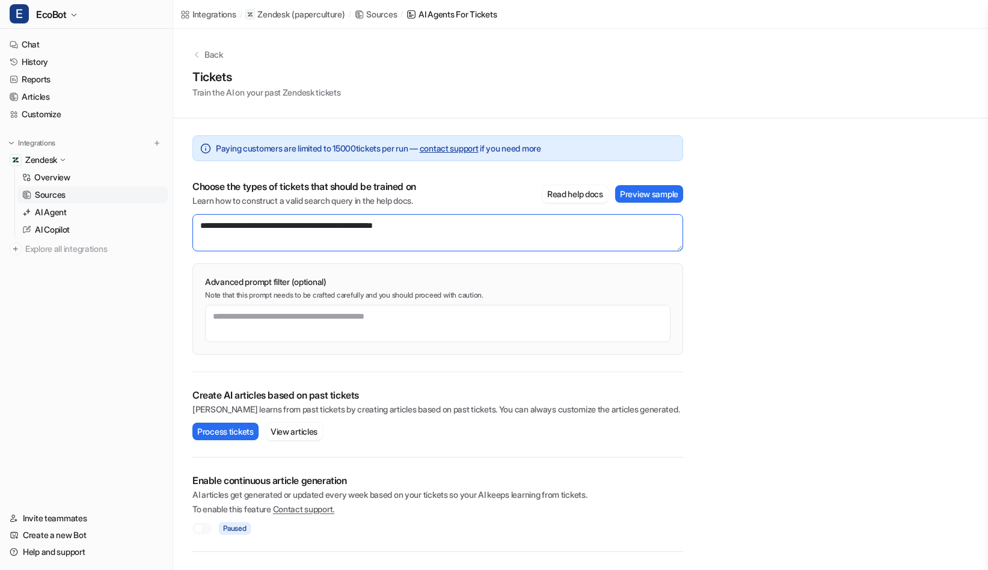
click at [491, 222] on textarea "**********" at bounding box center [437, 232] width 491 height 37
drag, startPoint x: 506, startPoint y: 225, endPoint x: 186, endPoint y: 228, distance: 319.9
click at [186, 228] on div "**********" at bounding box center [437, 335] width 529 height 434
click at [606, 219] on textarea "**********" at bounding box center [437, 232] width 491 height 37
paste textarea "**********"
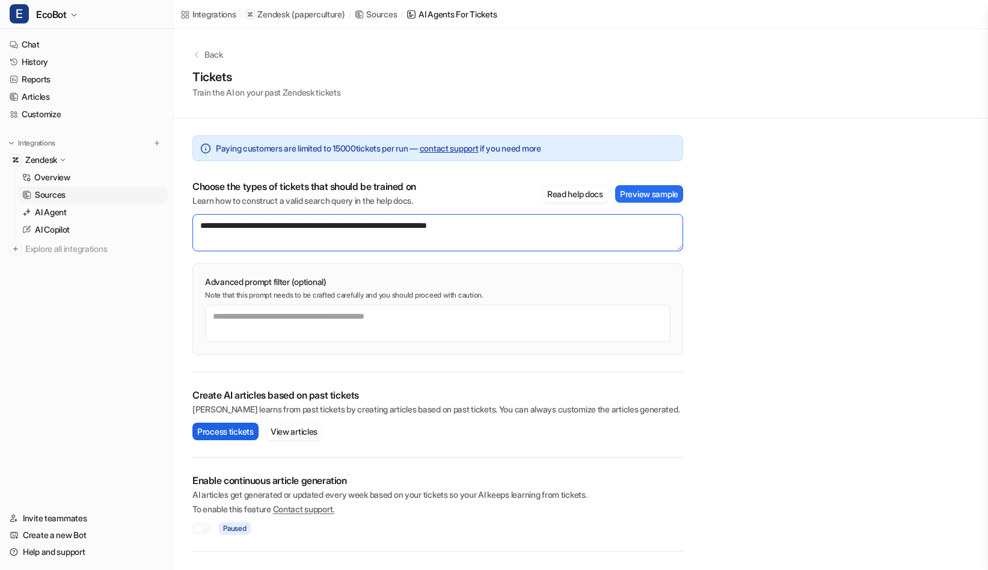
type textarea "**********"
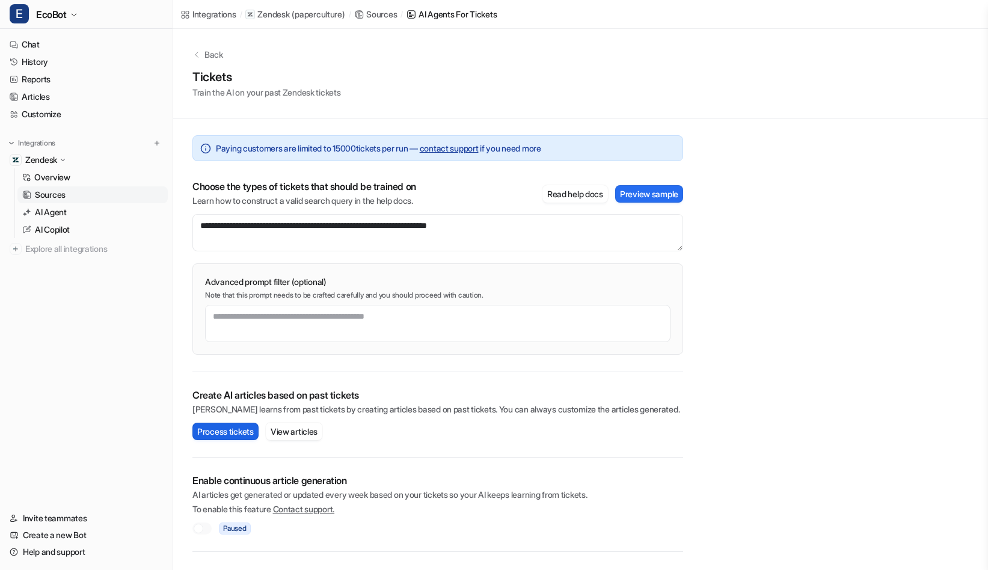
click at [227, 438] on button "Process tickets" at bounding box center [225, 431] width 66 height 17
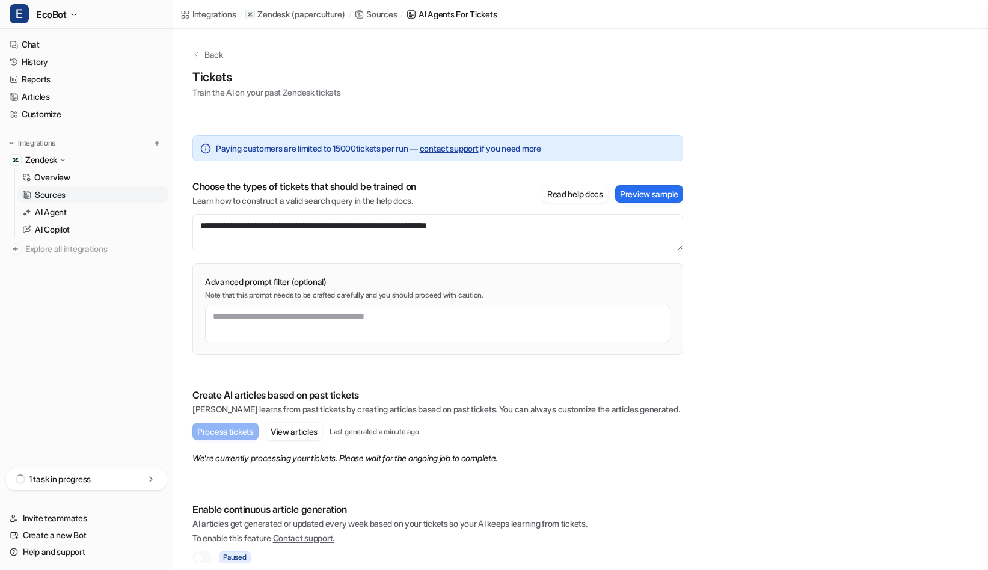
click at [125, 333] on nav "Chat History Reports Articles Customize Integrations Zendesk Overview Sources A…" at bounding box center [86, 249] width 173 height 437
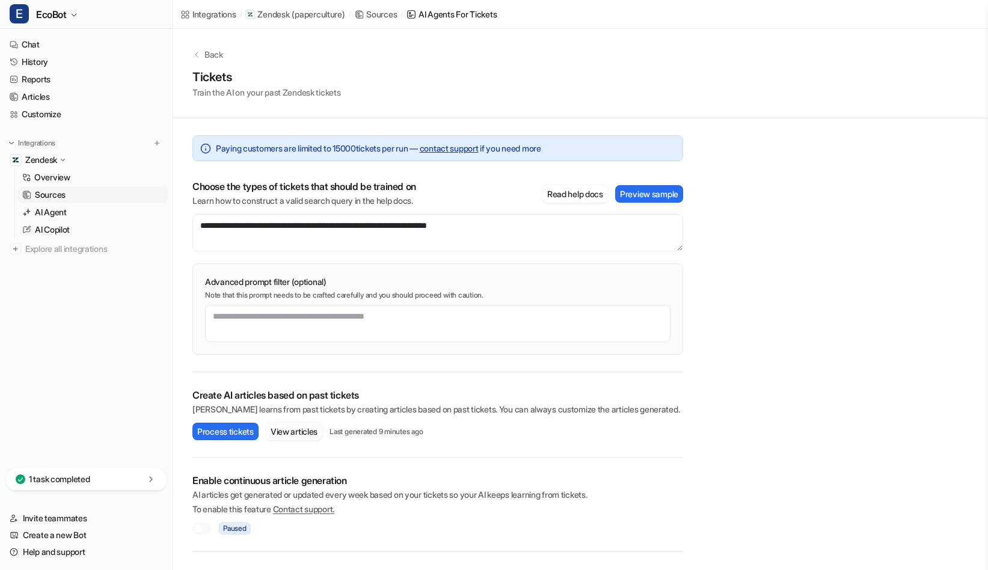
click at [295, 428] on button "View articles" at bounding box center [294, 431] width 57 height 17
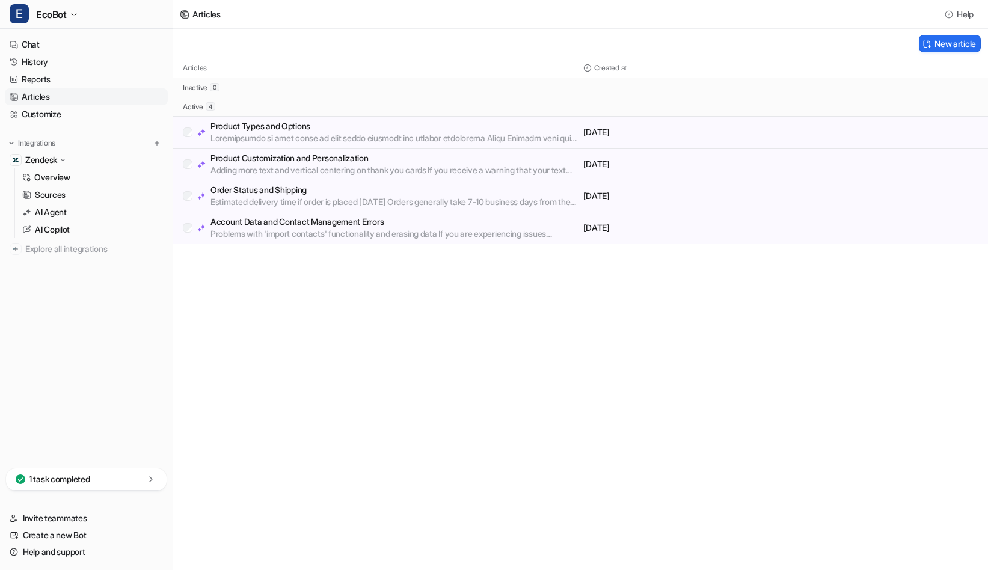
click at [396, 325] on div "Articles Help New article Articles Created at inactive 0 active 4 Product Types…" at bounding box center [494, 285] width 988 height 570
click at [251, 131] on p "Product Types and Options" at bounding box center [394, 126] width 368 height 12
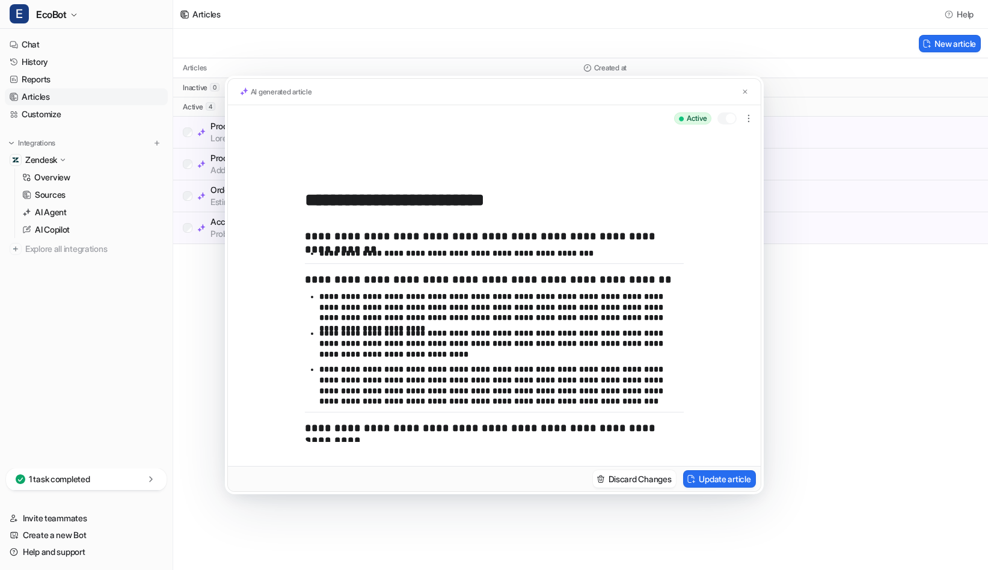
click at [830, 316] on div "**********" at bounding box center [494, 285] width 988 height 570
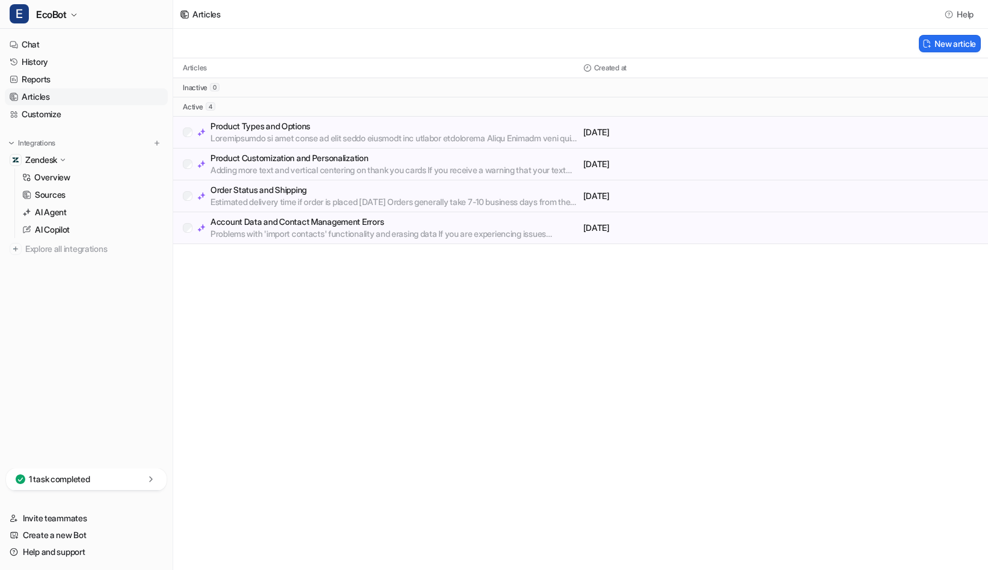
click at [364, 133] on p at bounding box center [394, 138] width 368 height 12
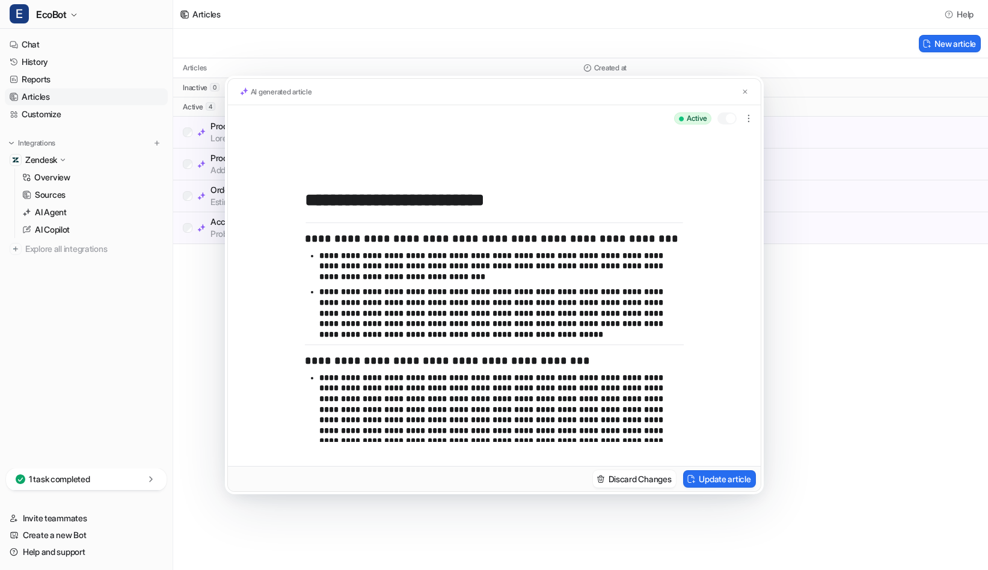
scroll to position [307, 0]
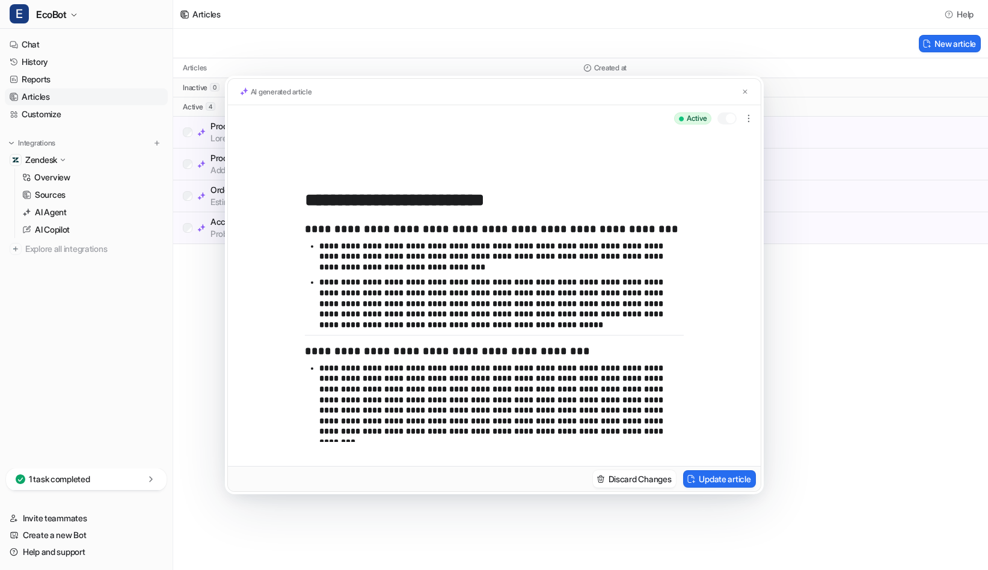
click at [815, 304] on div "**********" at bounding box center [494, 285] width 988 height 570
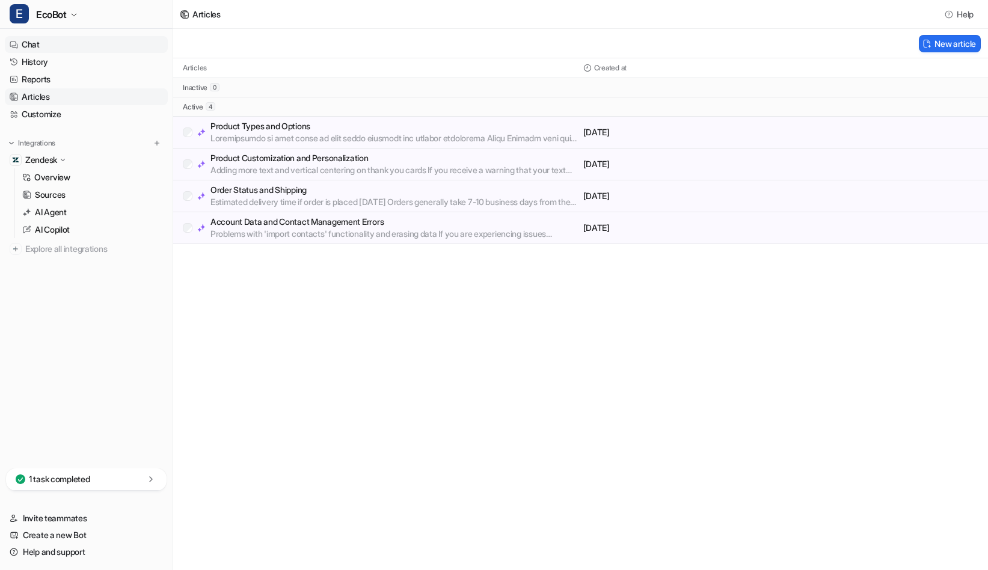
click at [60, 43] on link "Chat" at bounding box center [86, 44] width 163 height 17
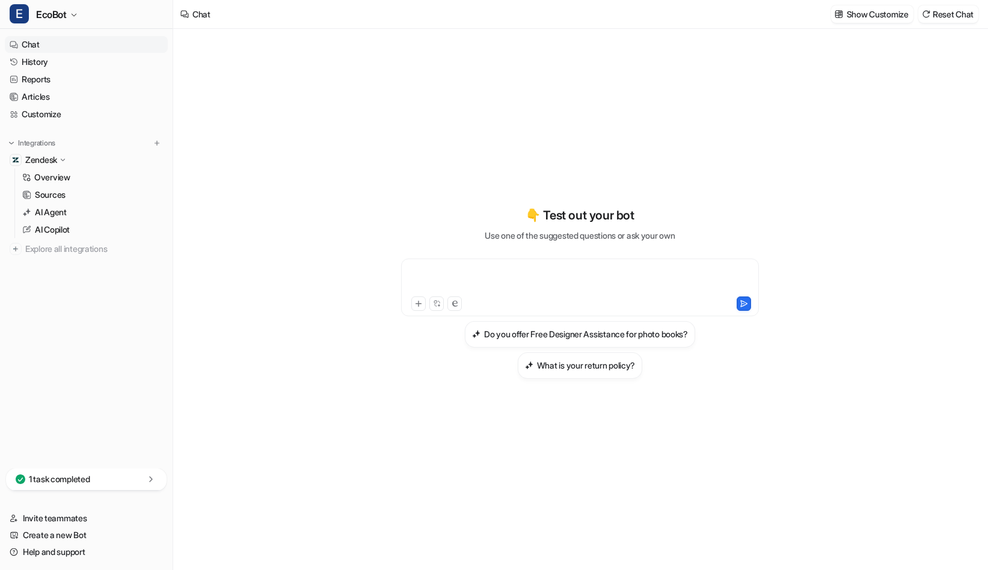
click at [471, 266] on div at bounding box center [580, 280] width 352 height 28
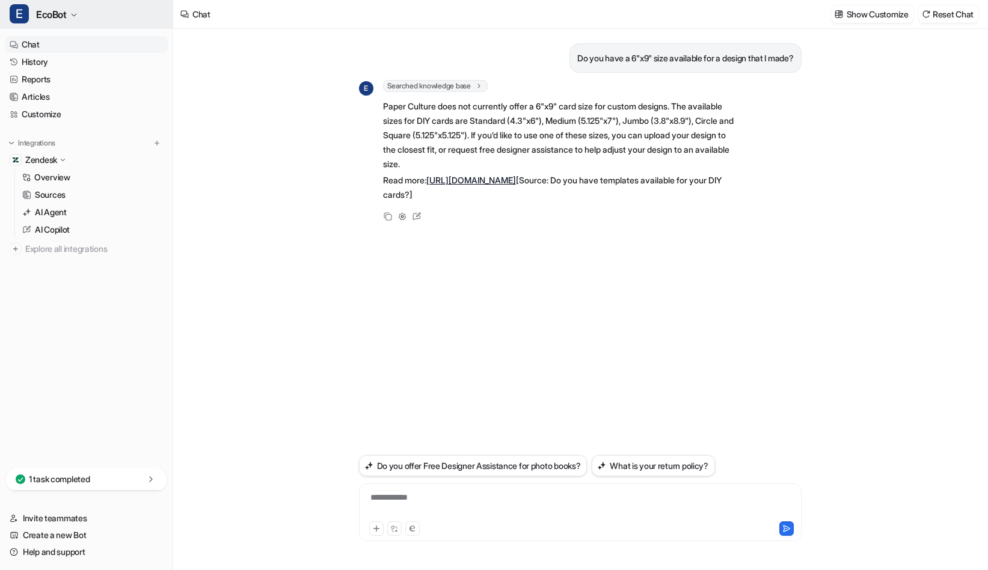
click at [60, 4] on button "E EcoBot" at bounding box center [86, 14] width 173 height 29
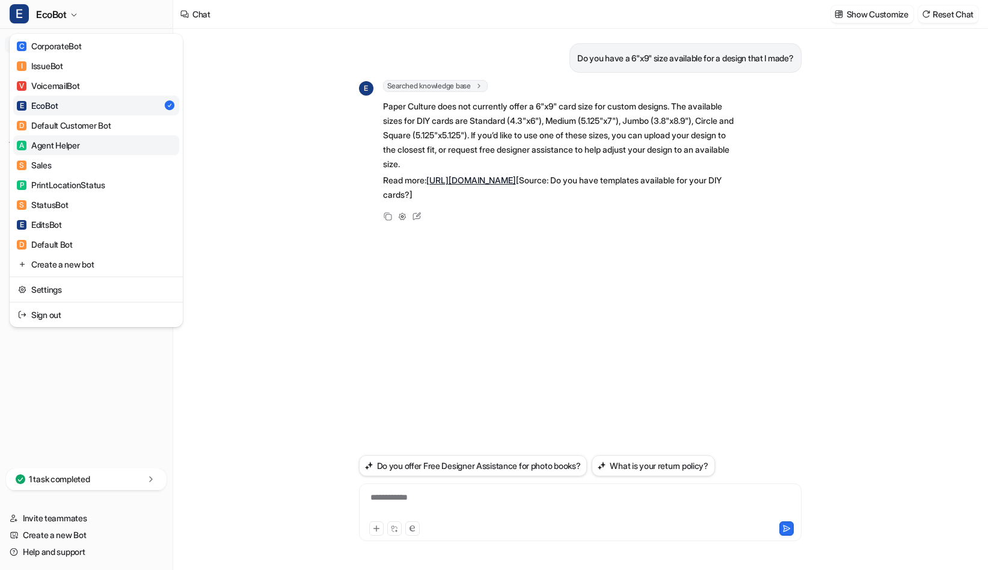
click at [89, 149] on link "A Agent Helper" at bounding box center [96, 145] width 166 height 20
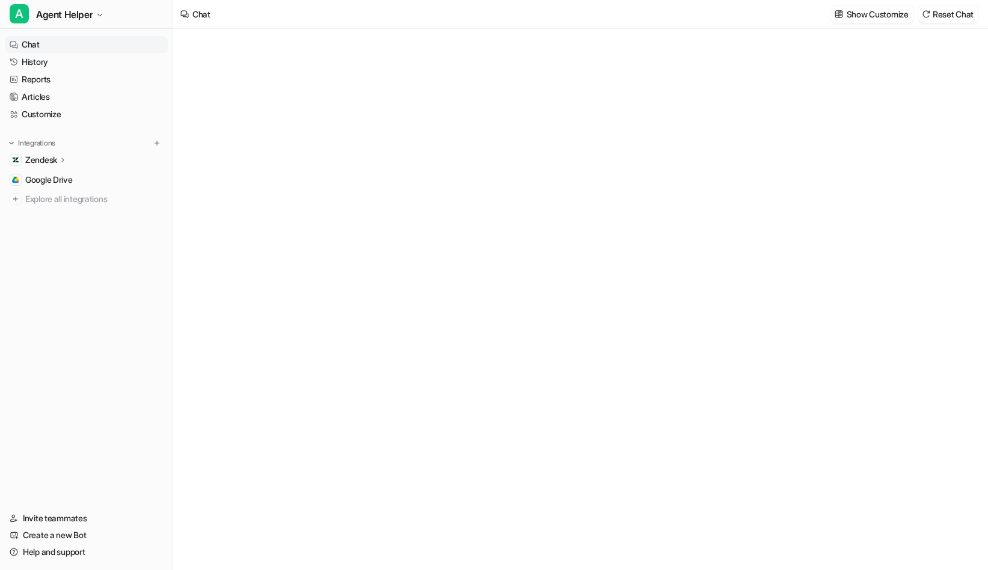
type textarea "**********"
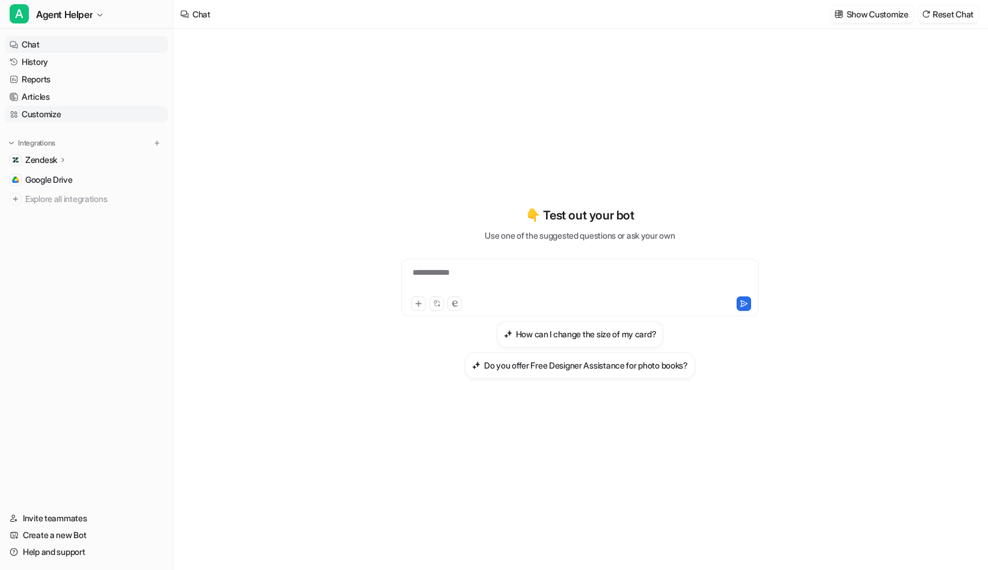
click at [40, 118] on link "Customize" at bounding box center [86, 114] width 163 height 17
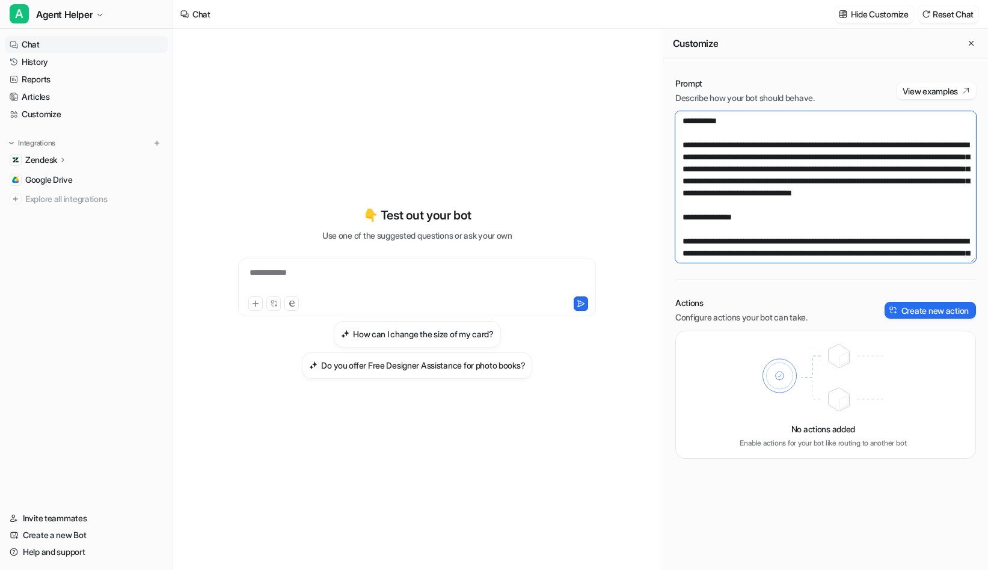
click at [854, 213] on textarea at bounding box center [825, 187] width 301 height 152
paste textarea "**********"
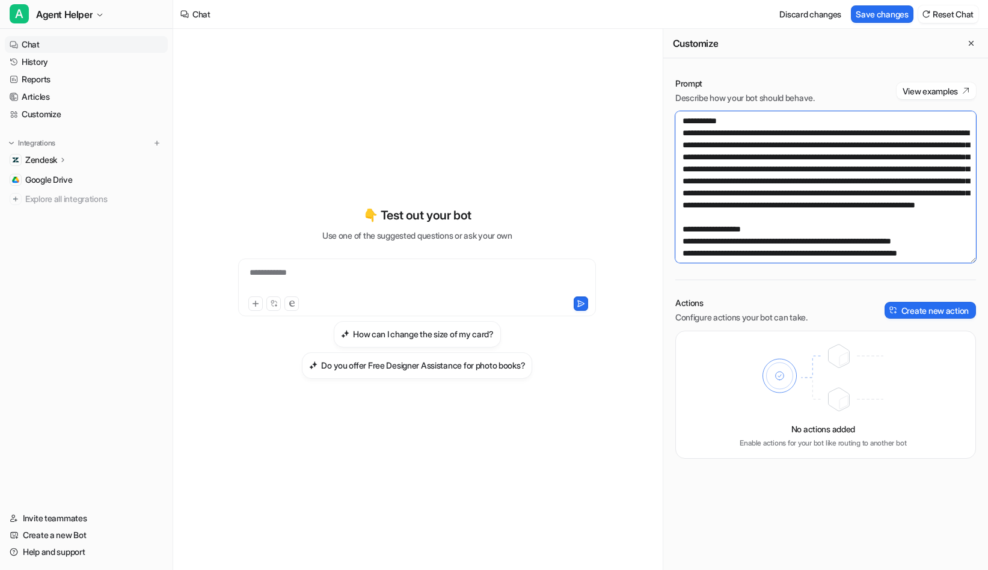
scroll to position [2232, 0]
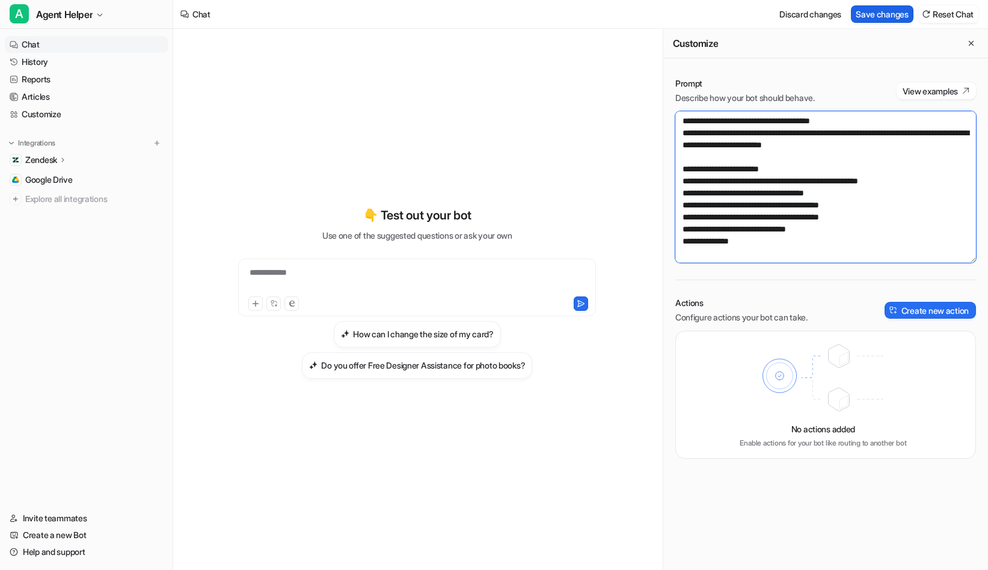
type textarea "**********"
click at [878, 8] on button "Save changes" at bounding box center [882, 13] width 63 height 17
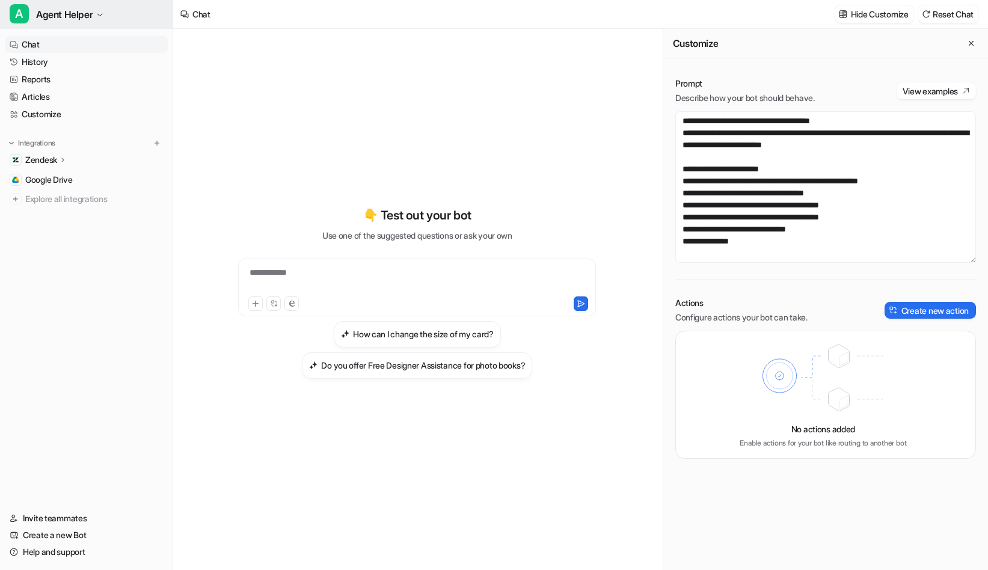
click at [61, 19] on span "Agent Helper" at bounding box center [64, 14] width 57 height 17
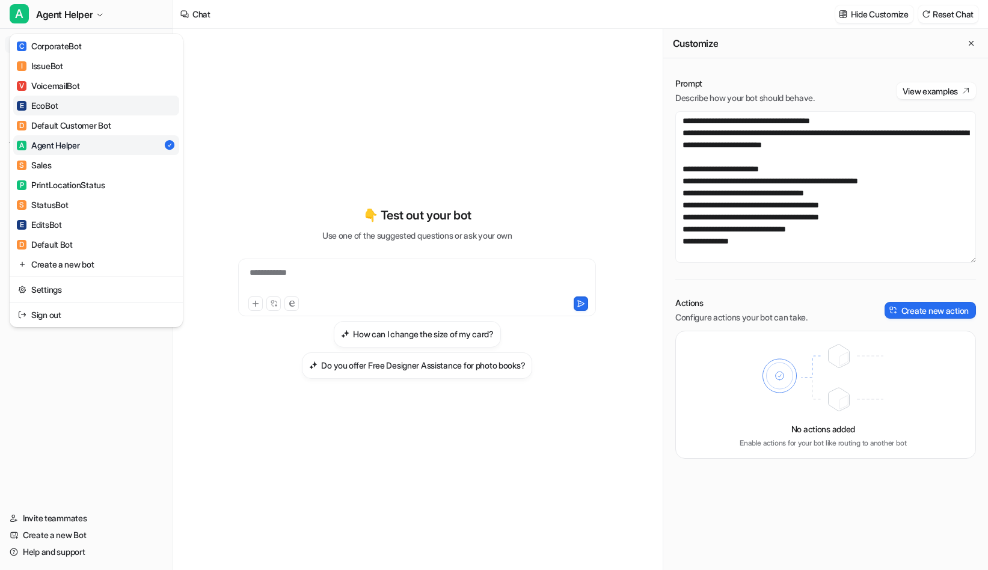
click at [72, 112] on link "E EcoBot" at bounding box center [96, 106] width 166 height 20
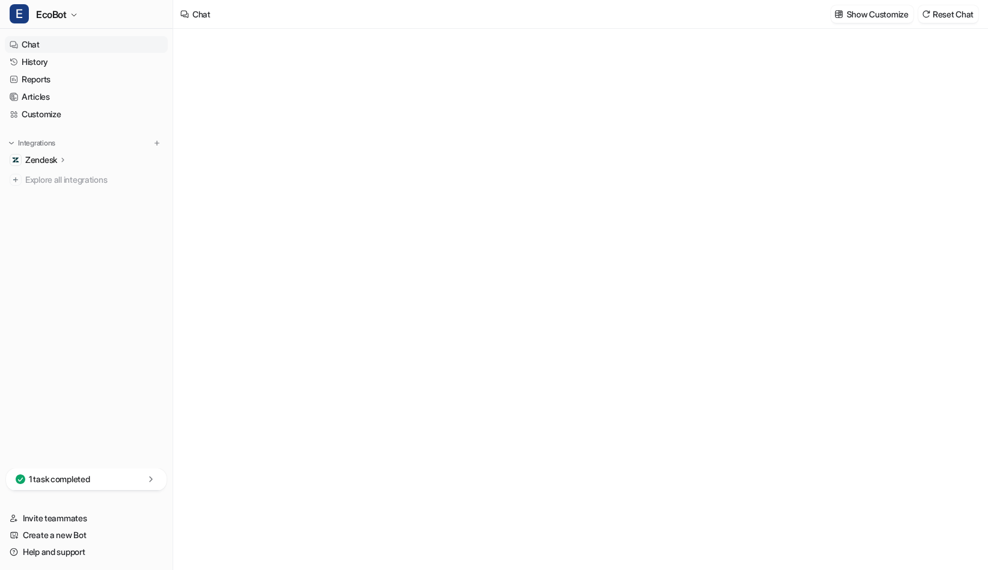
type textarea "**********"
click at [93, 60] on link "History" at bounding box center [86, 62] width 163 height 17
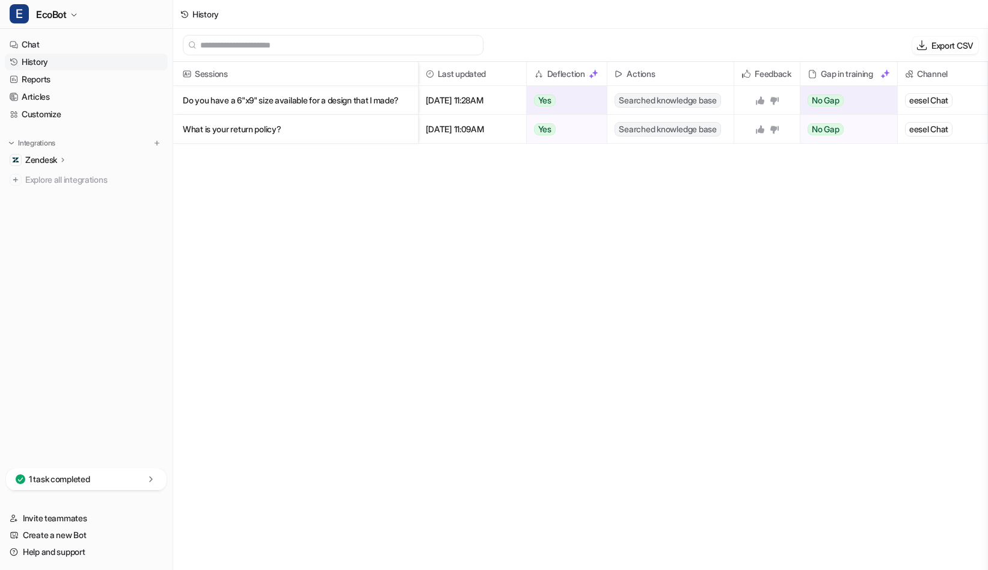
click at [402, 98] on p "Do you have a 6"x9" size available for a design that I made?" at bounding box center [295, 100] width 225 height 29
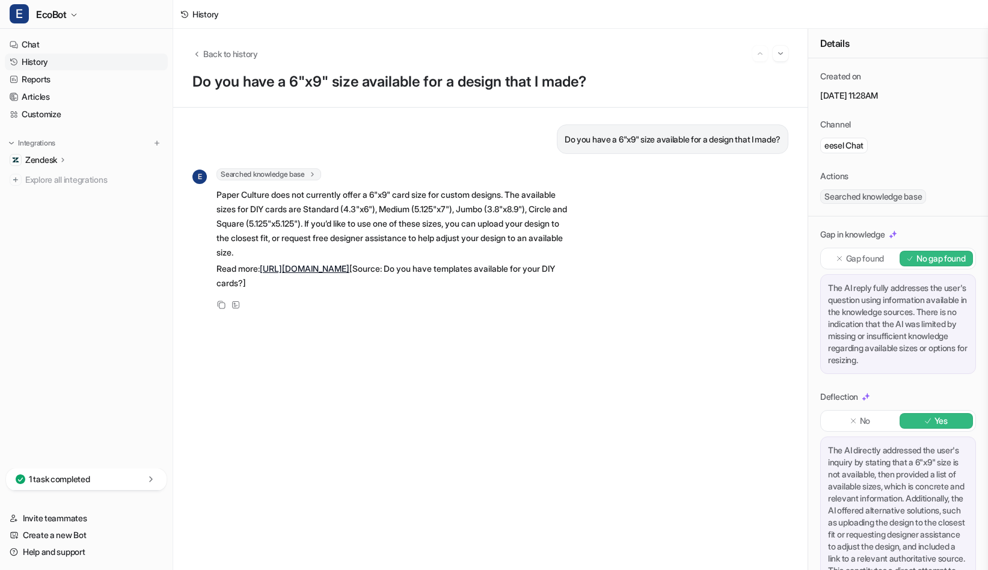
click at [349, 311] on div "E Searched knowledge base search_queries : [ "6x9 card size availability", "cus…" at bounding box center [380, 240] width 376 height 144
drag, startPoint x: 299, startPoint y: 299, endPoint x: 209, endPoint y: 272, distance: 94.3
click at [209, 272] on div "E Searched knowledge base search_queries : [ "6x9 card size availability", "cus…" at bounding box center [380, 230] width 376 height 124
copy p "Read more: https://help.paperculture.com/hc/en-us/articles/204773288-Do-you-hav…"
click at [396, 401] on div "Do you have a 6"x9" size available for a design that I made? E Searched knowled…" at bounding box center [490, 338] width 596 height 429
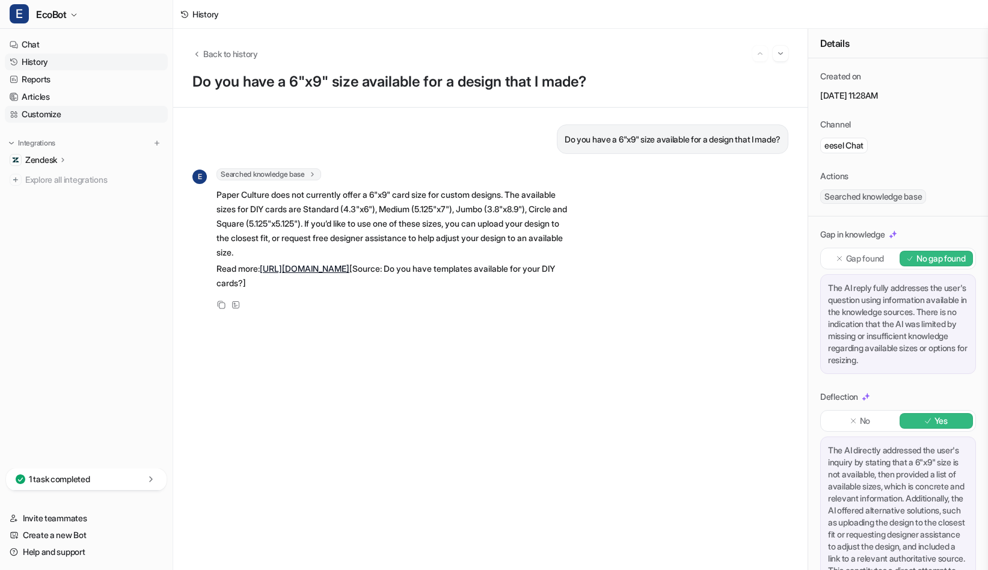
click at [51, 111] on link "Customize" at bounding box center [86, 114] width 163 height 17
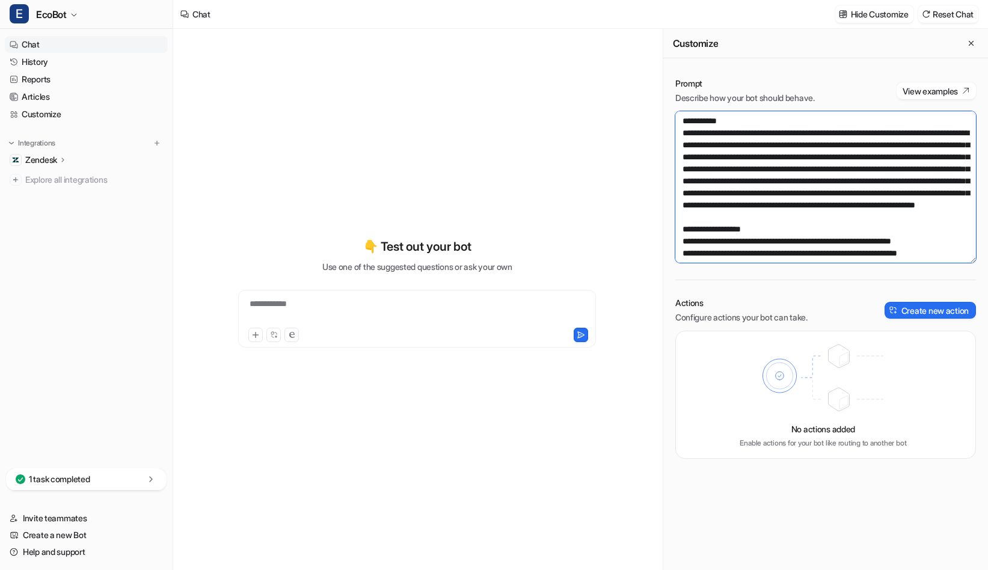
click at [782, 189] on textarea at bounding box center [825, 187] width 301 height 152
paste textarea "**********"
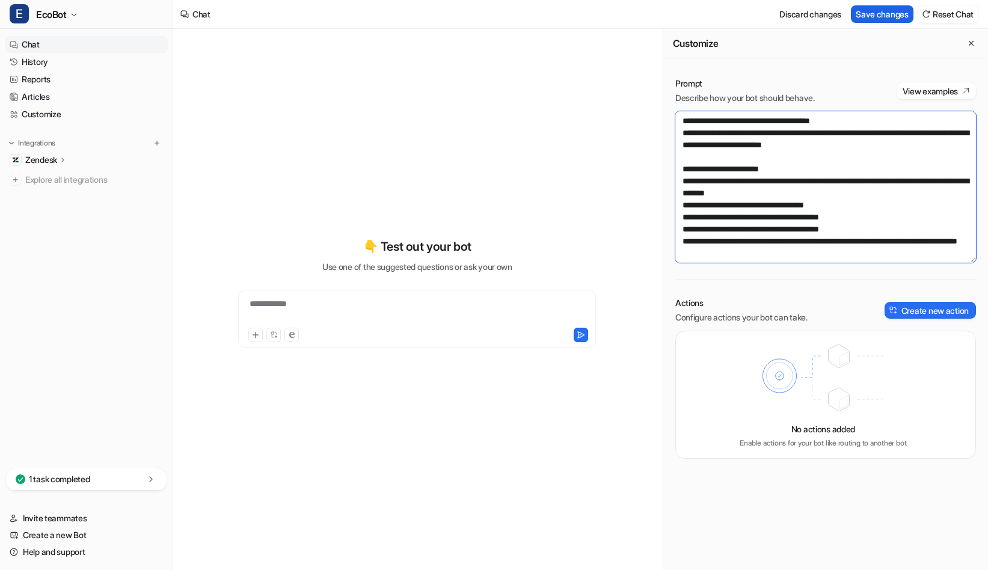
type textarea "**********"
click at [880, 18] on button "Save changes" at bounding box center [882, 13] width 63 height 17
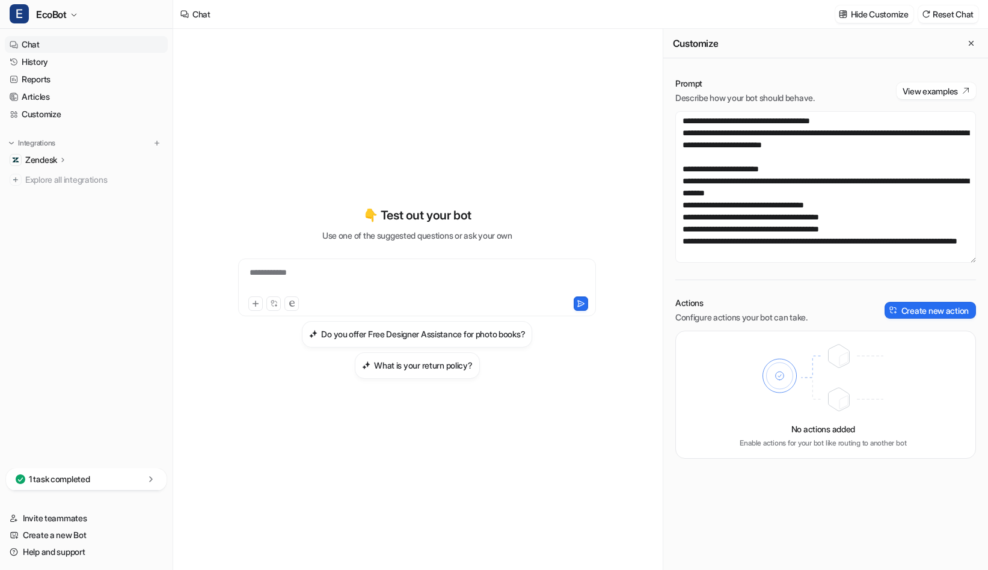
click at [406, 334] on h3 "Do you offer Free Designer Assistance for photo books?" at bounding box center [423, 334] width 204 height 13
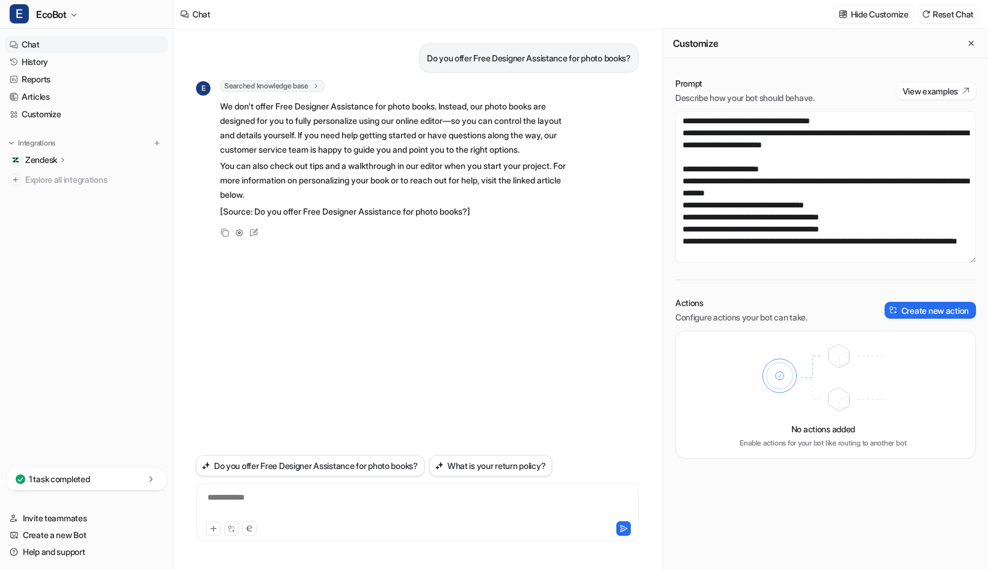
click at [399, 219] on p "[Source: Do you offer Free Designer Assistance for photo books?]" at bounding box center [396, 211] width 352 height 14
click at [497, 219] on p "[Source: Do you offer Free Designer Assistance for photo books?]" at bounding box center [396, 211] width 352 height 14
click at [481, 219] on p "[Source: Do you offer Free Designer Assistance for photo books?]" at bounding box center [396, 211] width 352 height 14
click at [498, 219] on p "[Source: Do you offer Free Designer Assistance for photo books?]" at bounding box center [396, 211] width 352 height 14
click at [249, 241] on icon at bounding box center [254, 233] width 16 height 16
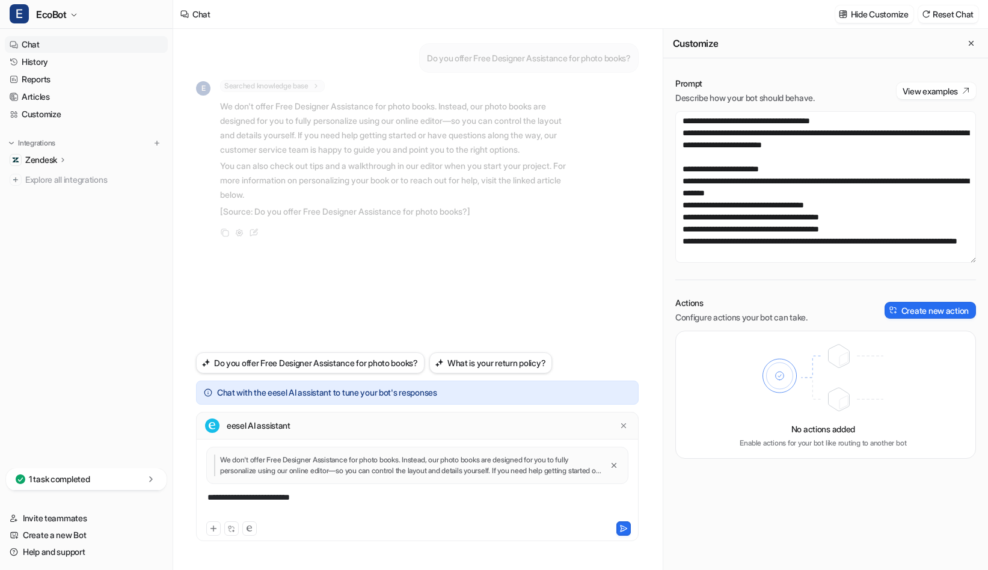
click at [330, 500] on div "**********" at bounding box center [417, 505] width 437 height 28
click at [612, 464] on icon "Close quote" at bounding box center [614, 465] width 5 height 5
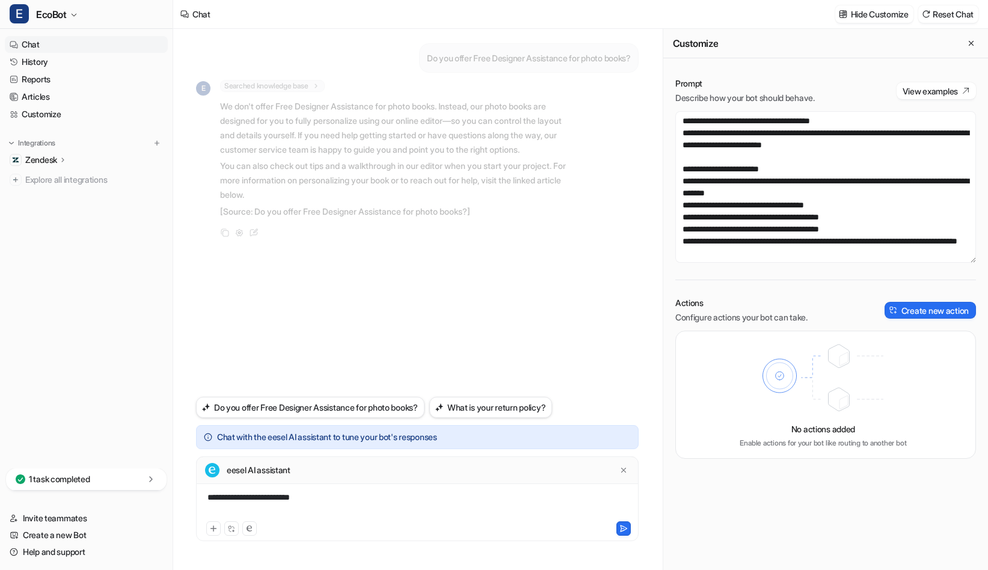
click at [355, 497] on div "**********" at bounding box center [417, 505] width 437 height 28
click at [627, 468] on icon at bounding box center [623, 470] width 8 height 8
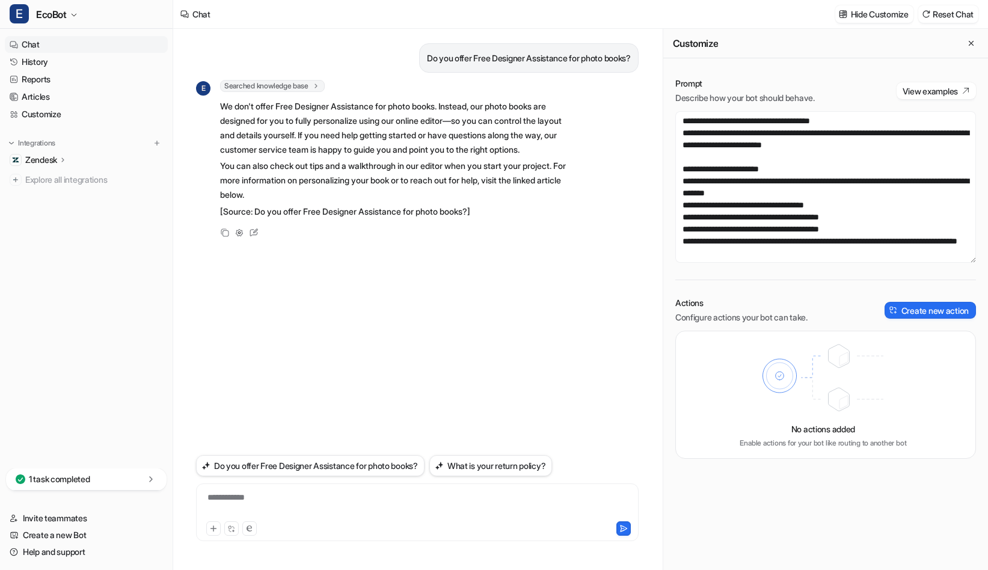
click at [343, 239] on div "Copy Adjust Tone Edit" at bounding box center [384, 232] width 376 height 14
click at [492, 219] on p "[Source: Do you offer Free Designer Assistance for photo books?]" at bounding box center [396, 211] width 352 height 14
click at [788, 241] on textarea at bounding box center [825, 187] width 301 height 152
click at [792, 210] on textarea at bounding box center [825, 187] width 301 height 152
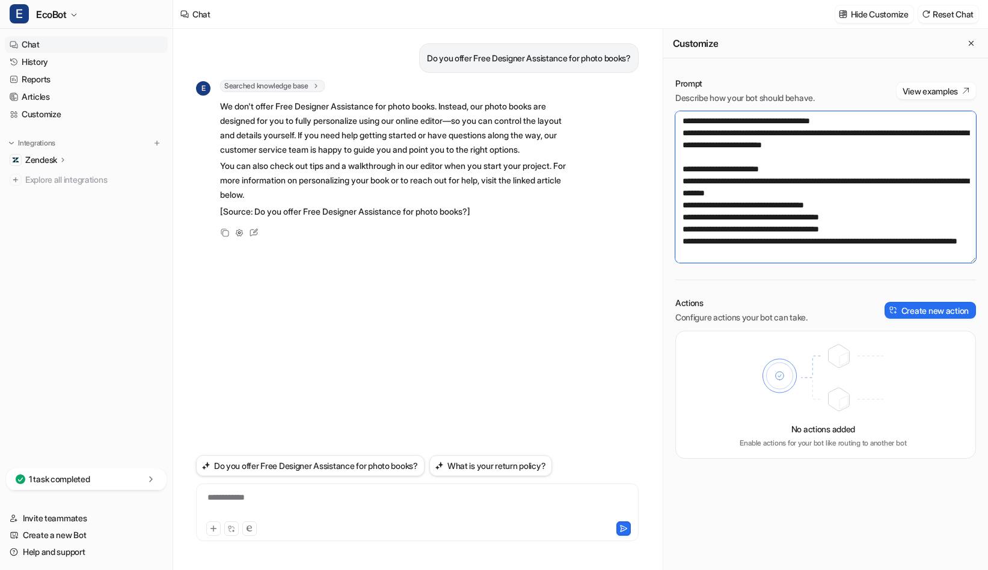
paste textarea "**********"
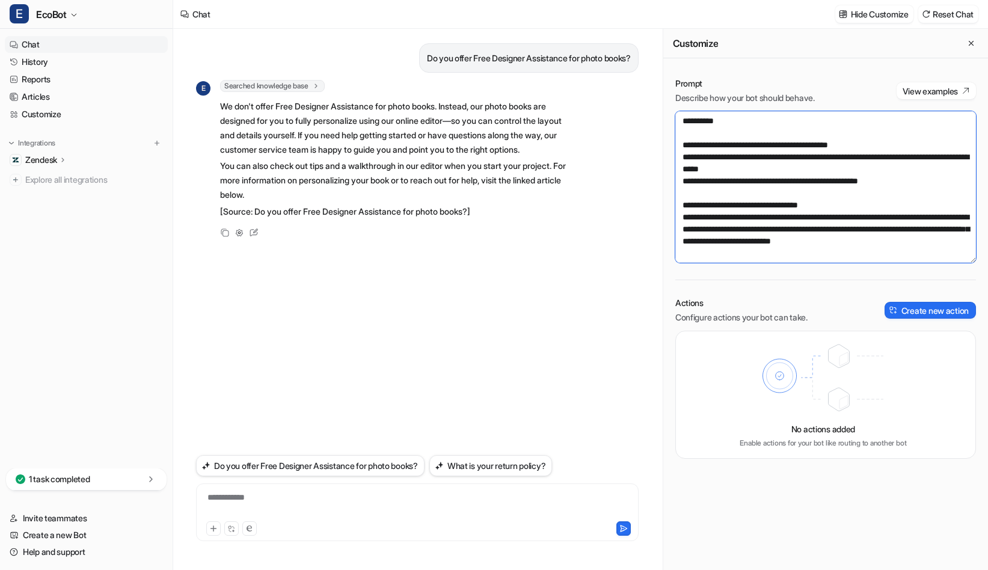
scroll to position [2148, 0]
type textarea "**********"
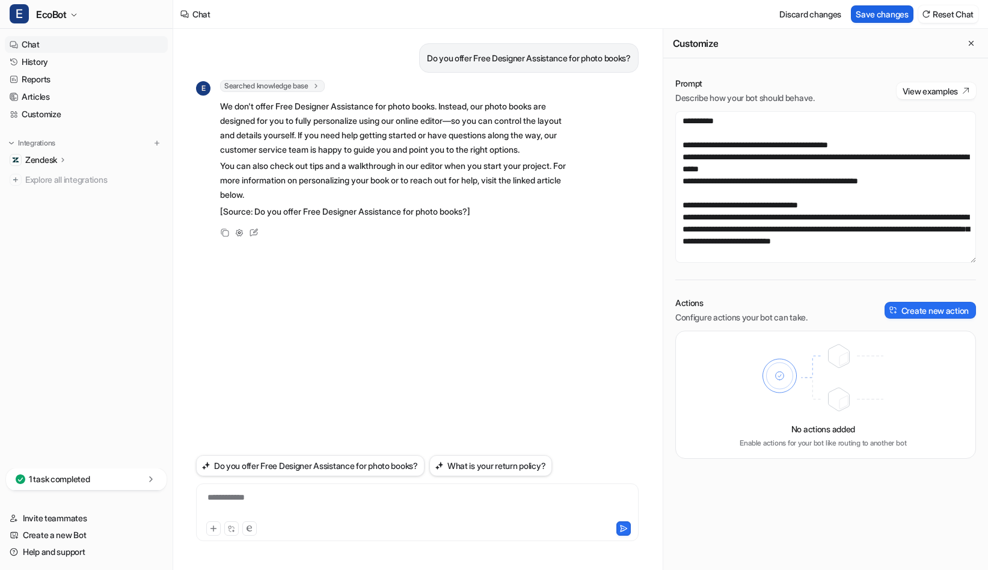
click at [867, 17] on button "Save changes" at bounding box center [882, 13] width 63 height 17
click at [51, 46] on link "Chat" at bounding box center [86, 44] width 163 height 17
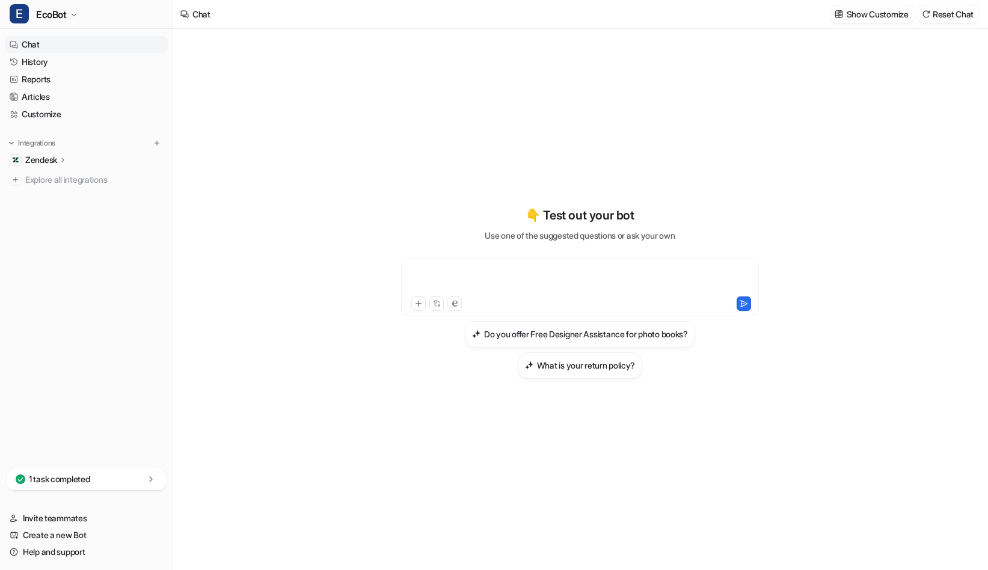
click at [504, 284] on div at bounding box center [580, 280] width 352 height 28
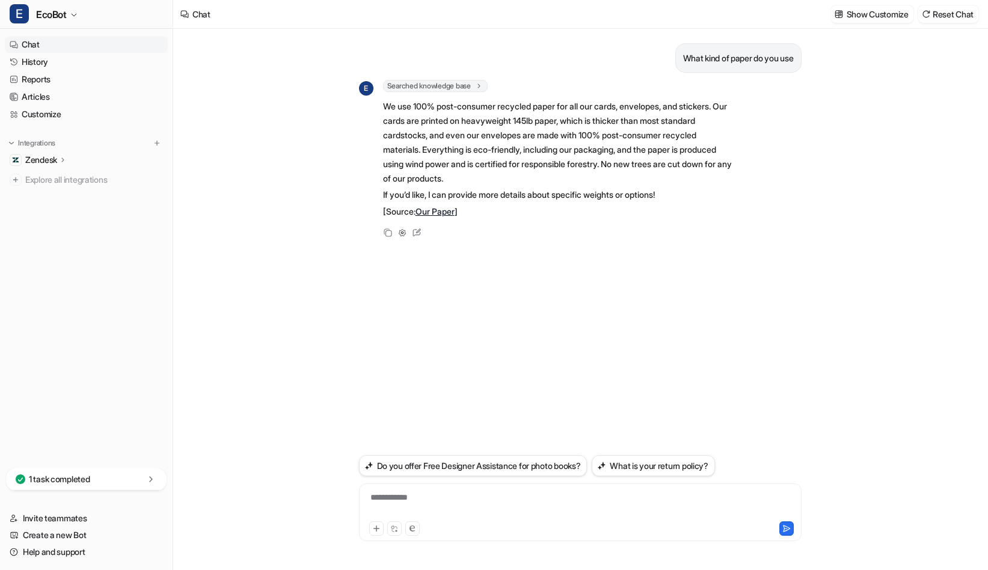
click at [442, 501] on div "**********" at bounding box center [580, 505] width 437 height 28
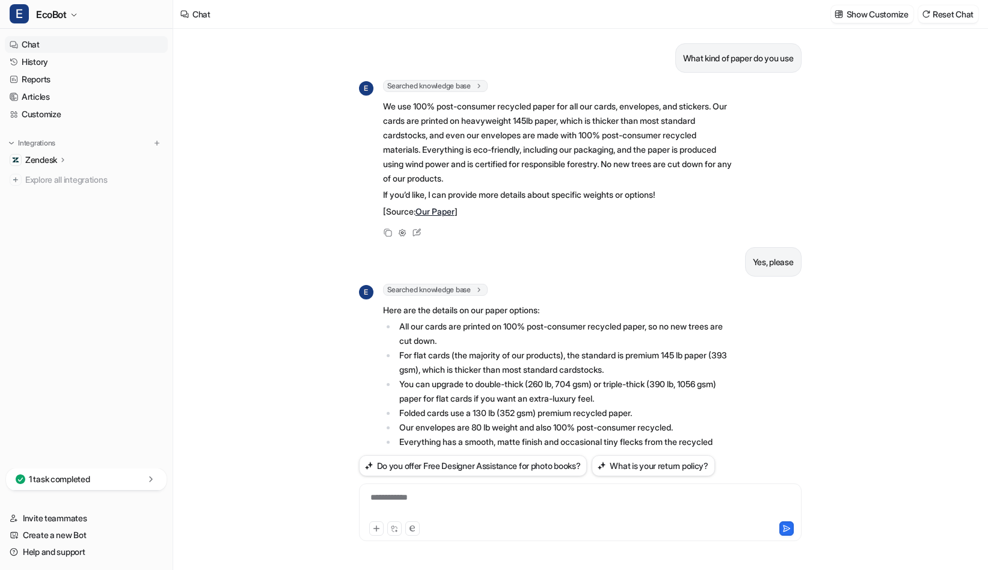
scroll to position [81, 0]
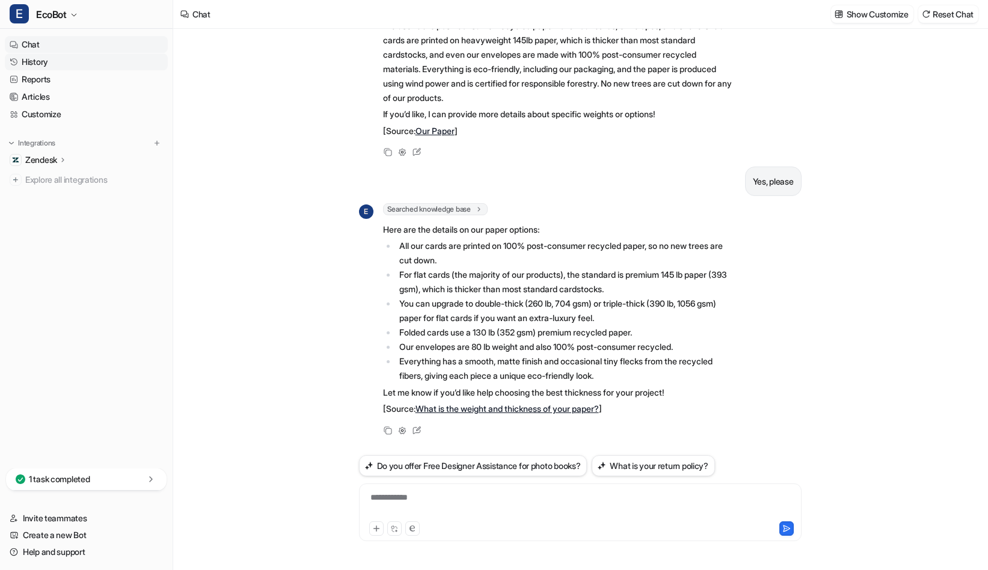
click at [45, 61] on link "History" at bounding box center [86, 62] width 163 height 17
